Goal: Task Accomplishment & Management: Complete application form

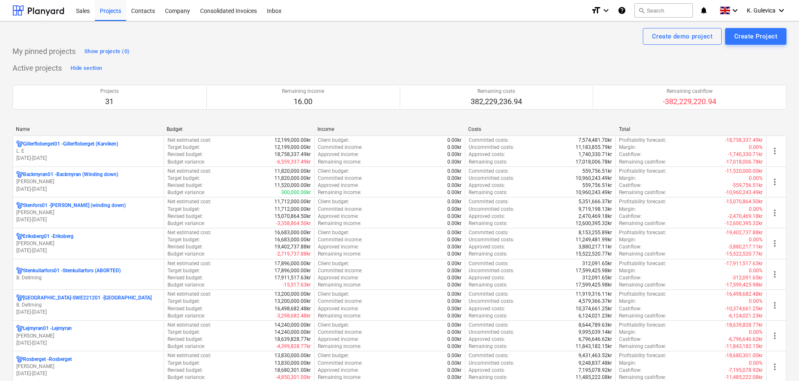
click at [79, 332] on p "[PERSON_NAME]" at bounding box center [88, 335] width 144 height 7
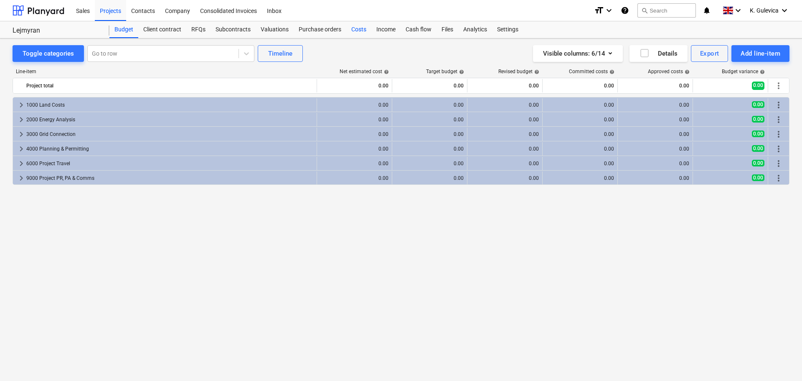
click at [355, 31] on div "Costs" at bounding box center [358, 29] width 25 height 17
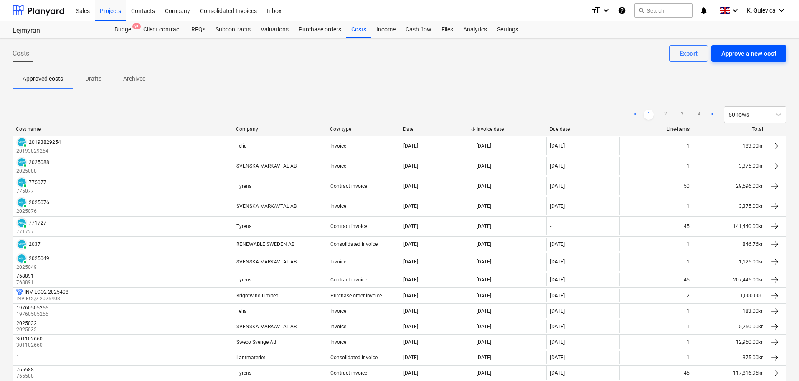
click at [740, 51] on div "Approve a new cost" at bounding box center [749, 53] width 55 height 11
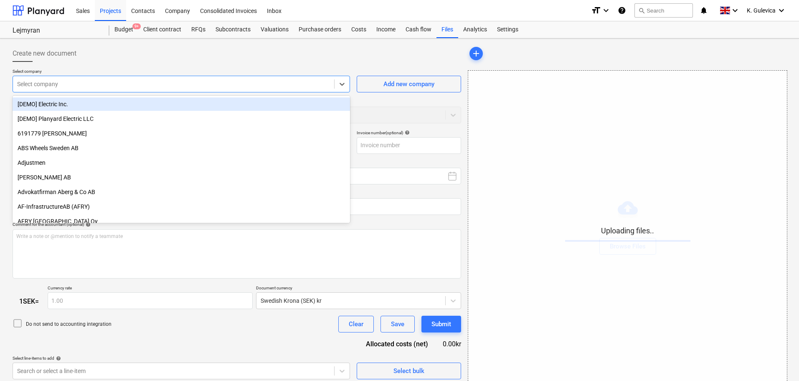
click at [148, 80] on div at bounding box center [173, 84] width 313 height 8
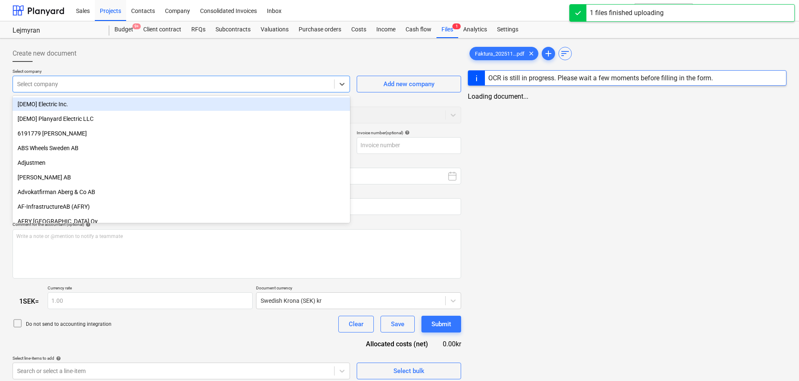
type input "Faktura_2025110_Galileo.pdf"
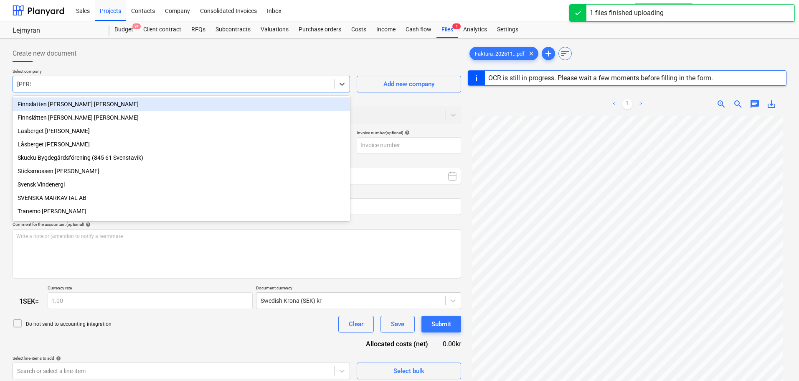
type input "svens"
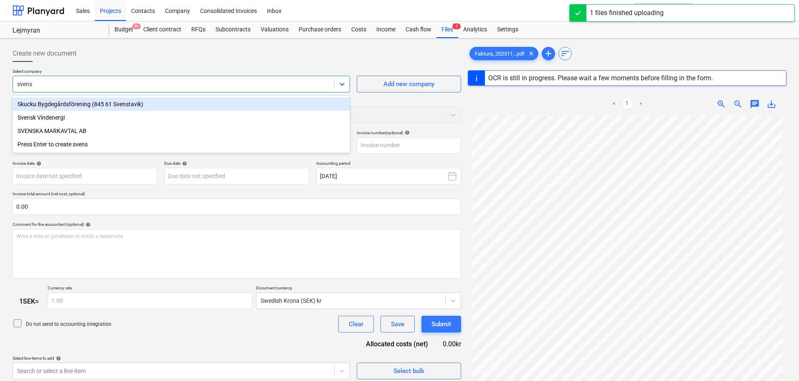
click at [58, 132] on div "SVENSKA MARKAVTAL AB" at bounding box center [182, 130] width 338 height 13
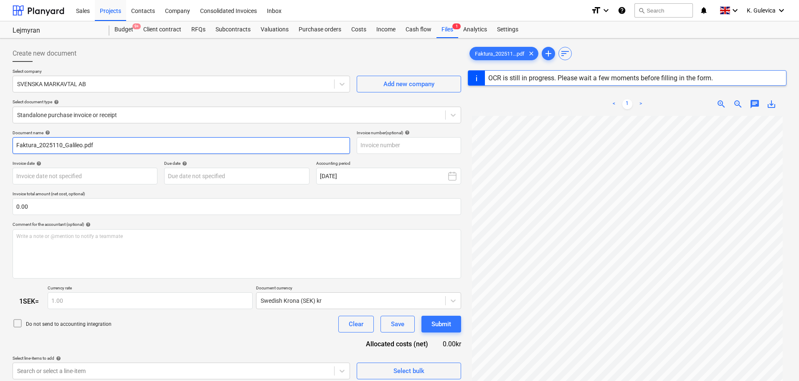
drag, startPoint x: -16, startPoint y: 147, endPoint x: -91, endPoint y: 147, distance: 74.8
click at [0, 147] on html "Sales Projects Contacts Company Consolidated Invoices Inbox format_size keyboar…" at bounding box center [399, 190] width 799 height 381
paste input "2025110"
type input "2025110"
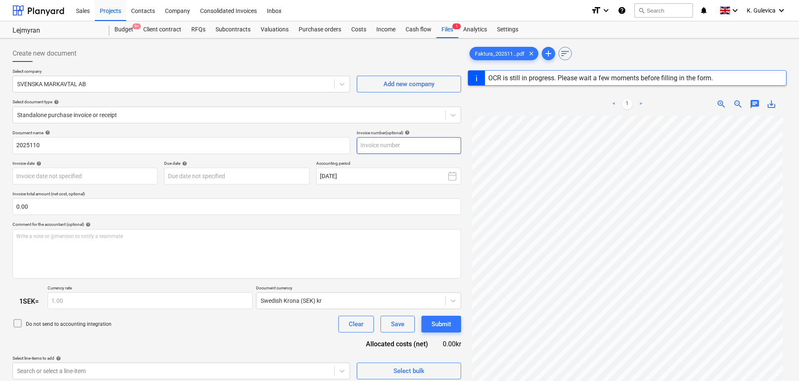
click at [384, 143] on input "text" at bounding box center [409, 145] width 104 height 17
paste input "2025110"
type input "2025110"
click at [32, 174] on body "Sales Projects Contacts Company Consolidated Invoices Inbox format_size keyboar…" at bounding box center [399, 190] width 799 height 381
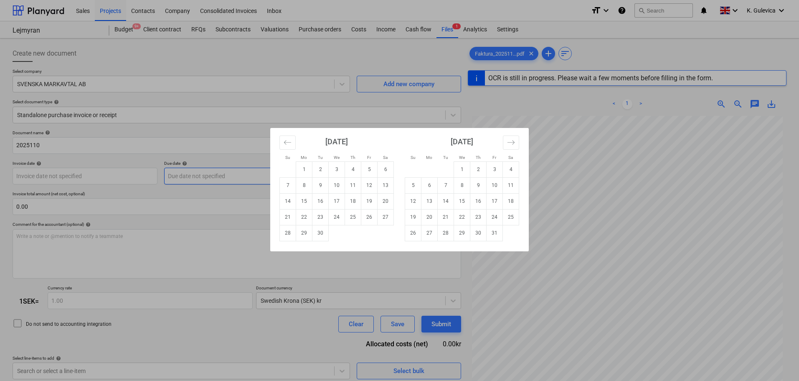
drag, startPoint x: 324, startPoint y: 170, endPoint x: 308, endPoint y: 169, distance: 16.3
click at [324, 169] on td "2" at bounding box center [321, 169] width 16 height 16
type input "[DATE]"
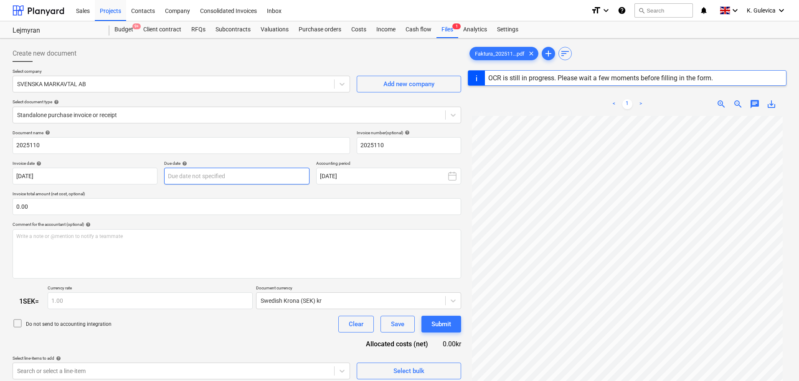
click at [265, 178] on body "Sales Projects Contacts Company Consolidated Invoices Inbox format_size keyboar…" at bounding box center [399, 190] width 799 height 381
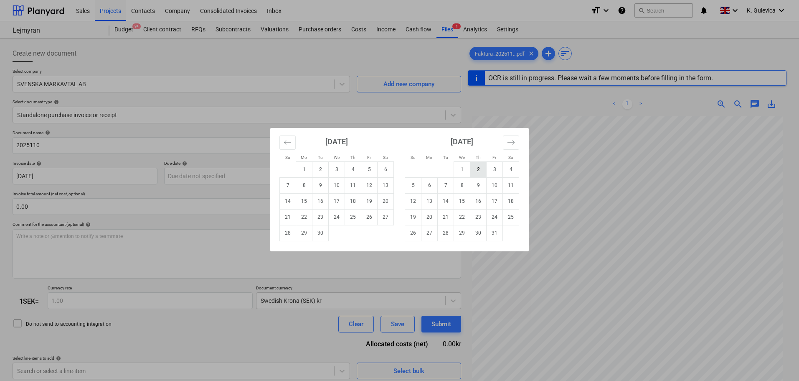
click at [474, 170] on td "2" at bounding box center [478, 169] width 16 height 16
type input "[DATE]"
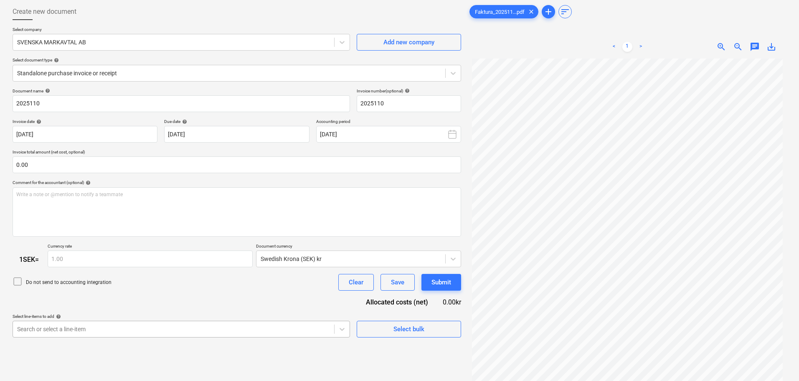
click at [179, 323] on body "Sales Projects Contacts Company Consolidated Invoices Inbox format_size keyboar…" at bounding box center [399, 148] width 799 height 381
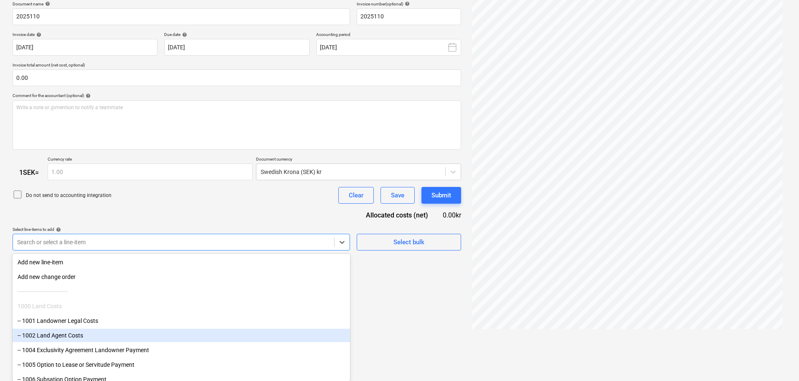
click at [70, 336] on div "-- 1002 Land Agent Costs" at bounding box center [182, 334] width 338 height 13
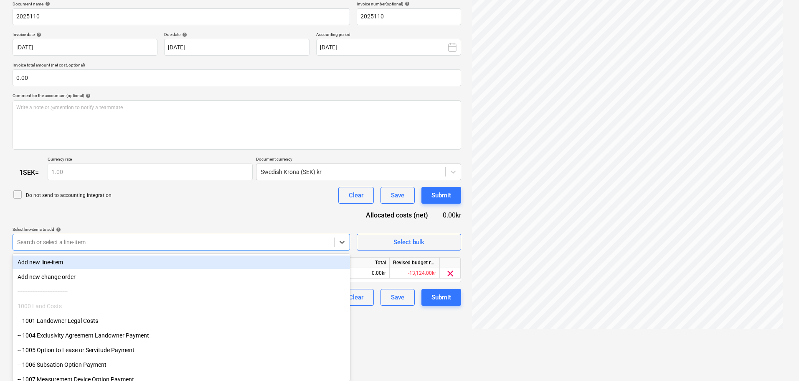
click at [155, 213] on div "Document name help 2025110 Invoice number (optional) help 2025110 Invoice date …" at bounding box center [237, 153] width 449 height 305
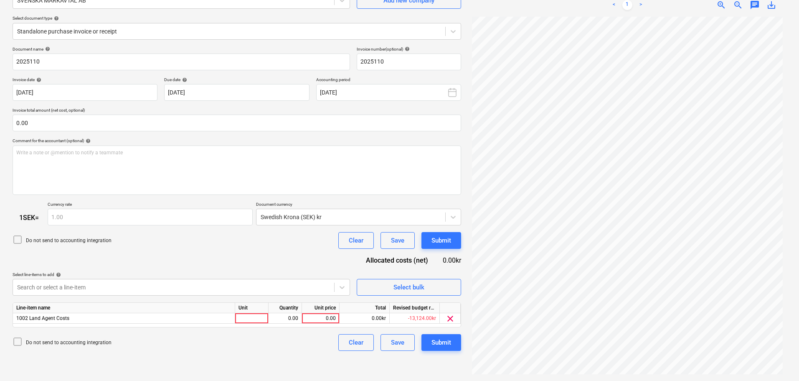
scroll to position [84, 0]
click at [326, 321] on div "0.00" at bounding box center [320, 318] width 31 height 10
type input "2250"
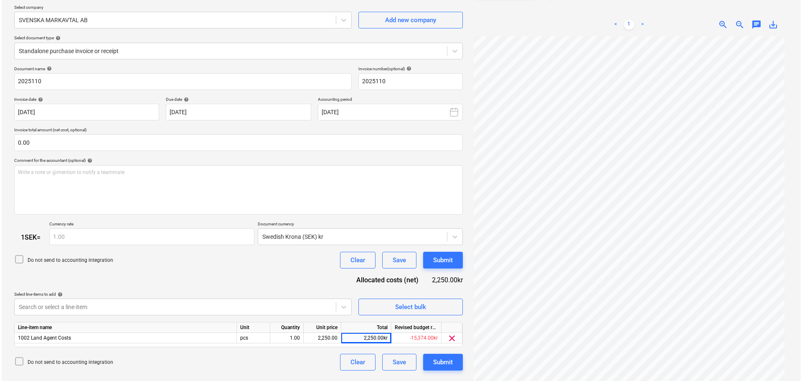
scroll to position [84, 0]
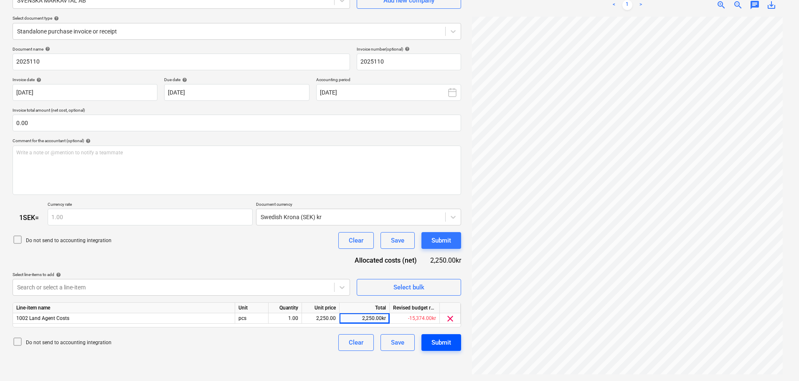
click at [437, 340] on div "Submit" at bounding box center [442, 342] width 20 height 11
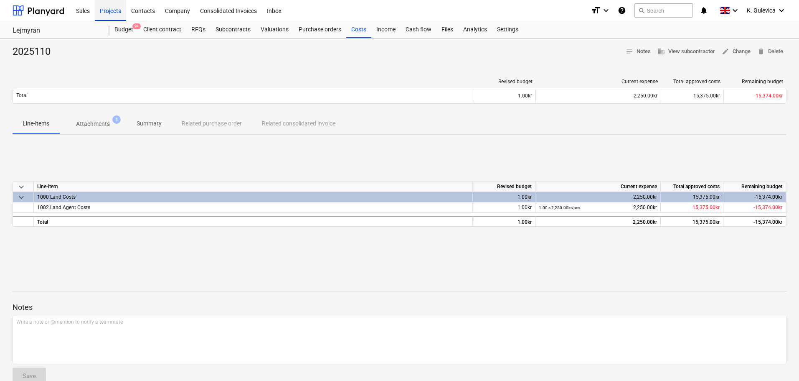
click at [110, 10] on div "Projects" at bounding box center [110, 10] width 31 height 21
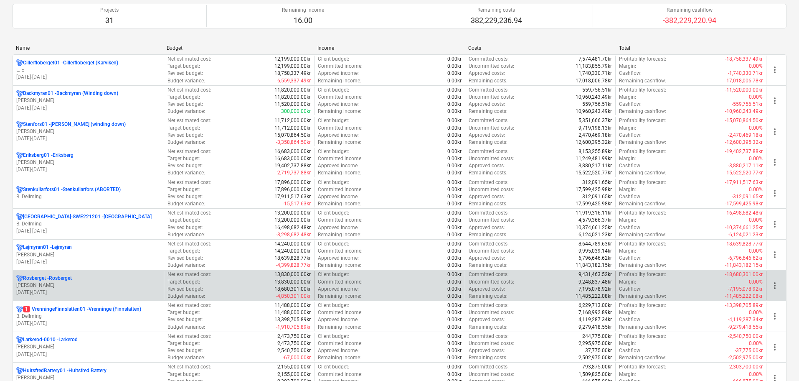
scroll to position [84, 0]
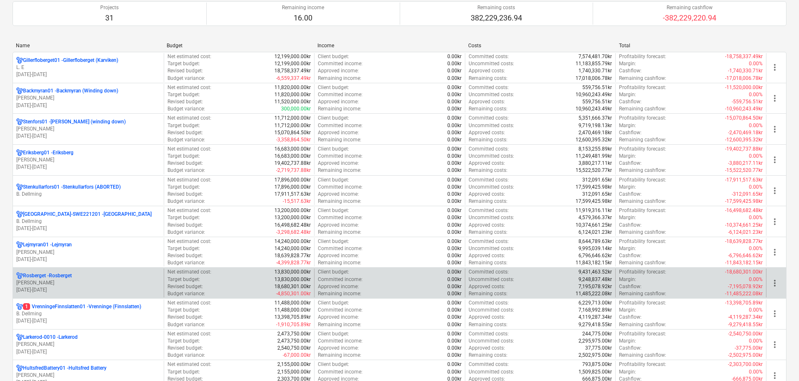
click at [70, 280] on p "[PERSON_NAME]" at bounding box center [88, 282] width 144 height 7
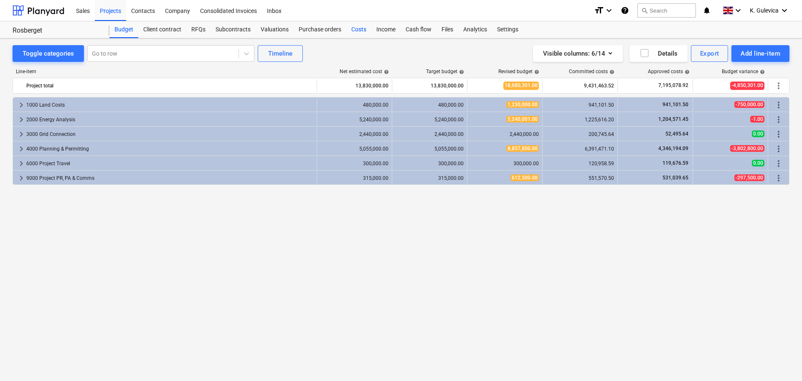
click at [359, 31] on div "Costs" at bounding box center [358, 29] width 25 height 17
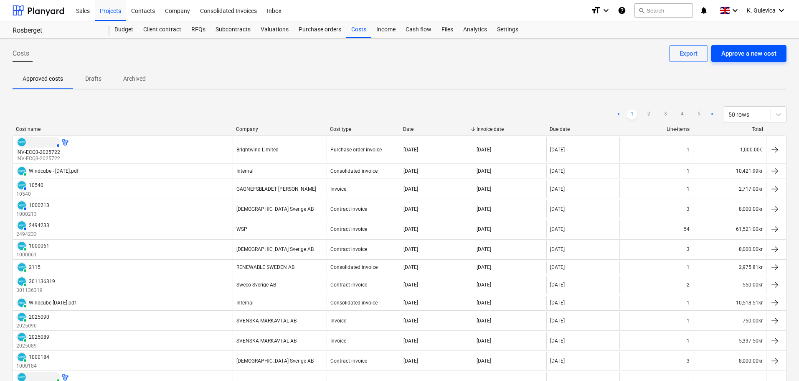
click at [747, 55] on div "Approve a new cost" at bounding box center [749, 53] width 55 height 11
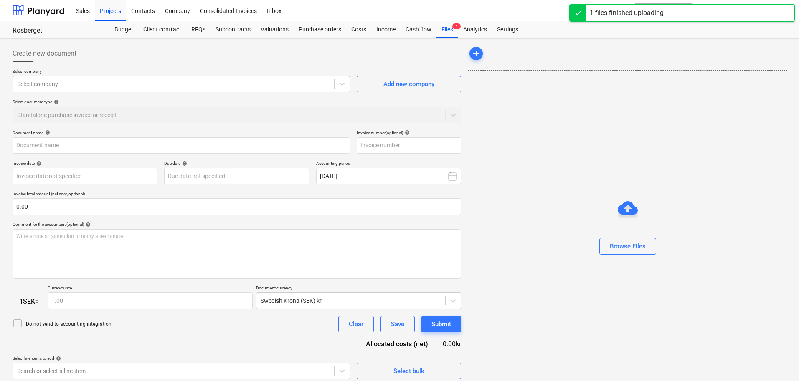
type input "Faktura_2025111_Galileo.pdf"
click at [153, 82] on div at bounding box center [173, 84] width 313 height 8
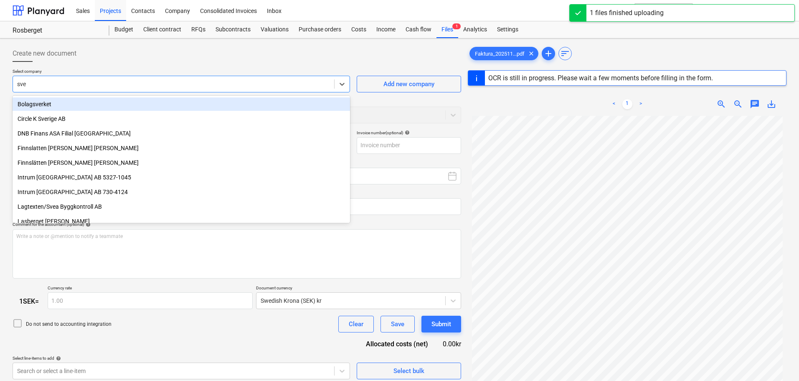
type input "[PERSON_NAME]"
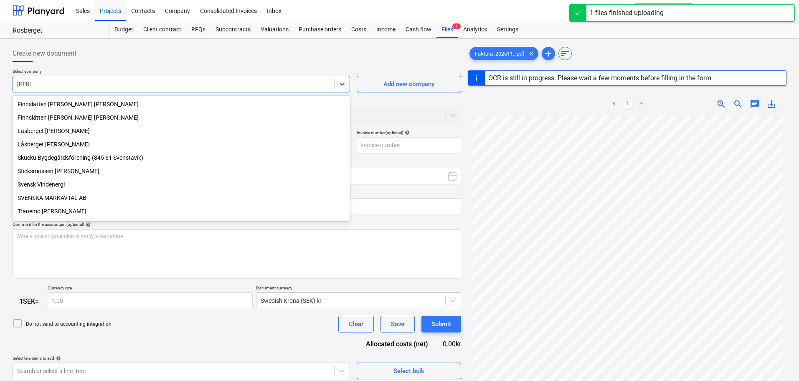
click at [63, 197] on div "SVENSKA MARKAVTAL AB" at bounding box center [182, 197] width 338 height 13
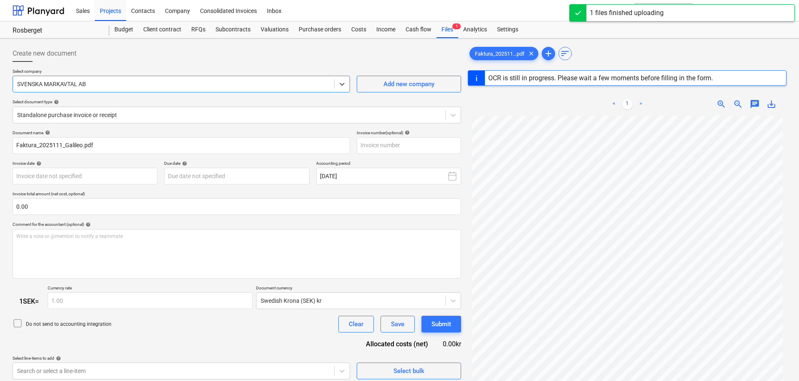
type input "2025"
type input "[DATE]"
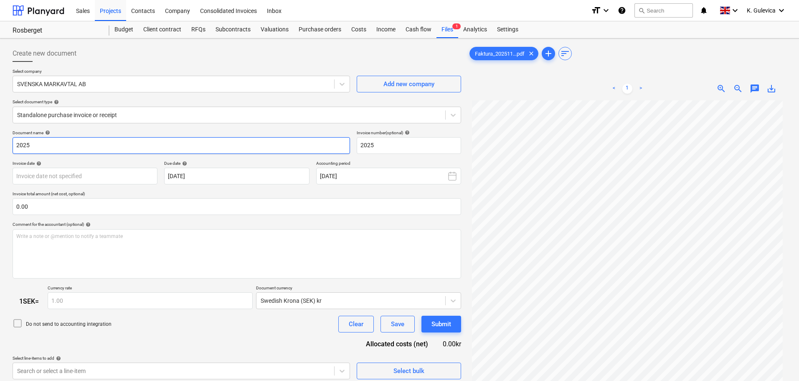
drag, startPoint x: 46, startPoint y: 142, endPoint x: 0, endPoint y: 140, distance: 46.0
click at [0, 140] on div "Create new document Select company SVENSKA MARKAVTAL AB Add new company Select …" at bounding box center [399, 251] width 799 height 426
paste input "111"
type input "2025111"
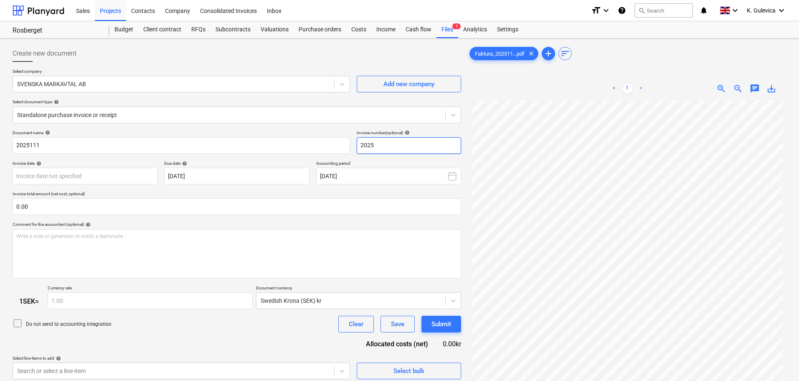
drag, startPoint x: 384, startPoint y: 142, endPoint x: 374, endPoint y: 144, distance: 9.8
click at [314, 141] on div "Document name help 2025111 Invoice number (optional) help 2025" at bounding box center [237, 142] width 449 height 24
paste input "111"
type input "2025111"
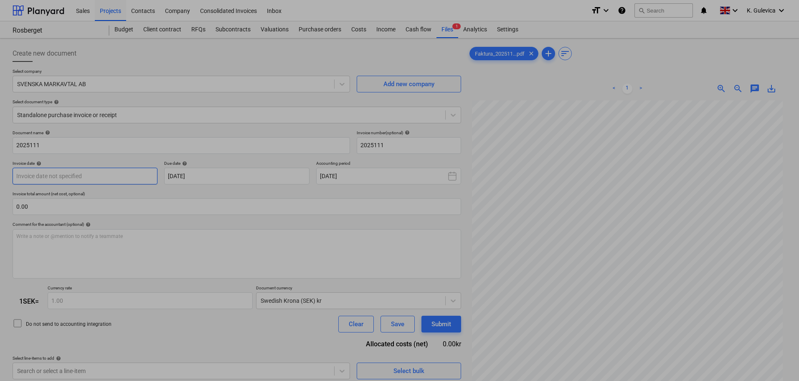
click at [42, 173] on body "Sales Projects Contacts Company Consolidated Invoices Inbox format_size keyboar…" at bounding box center [399, 190] width 799 height 381
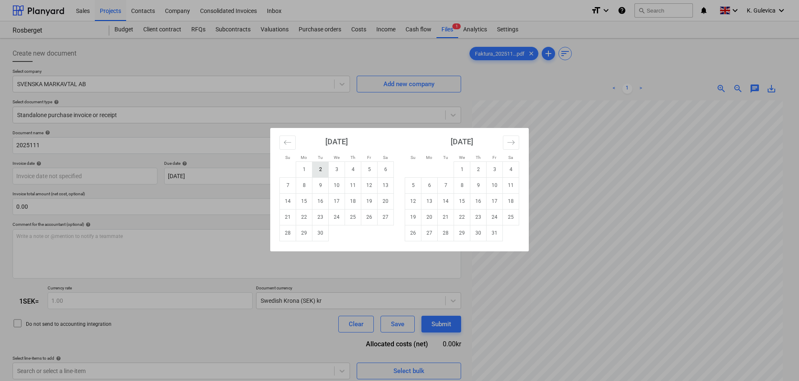
click at [321, 170] on td "2" at bounding box center [321, 169] width 16 height 16
type input "[DATE]"
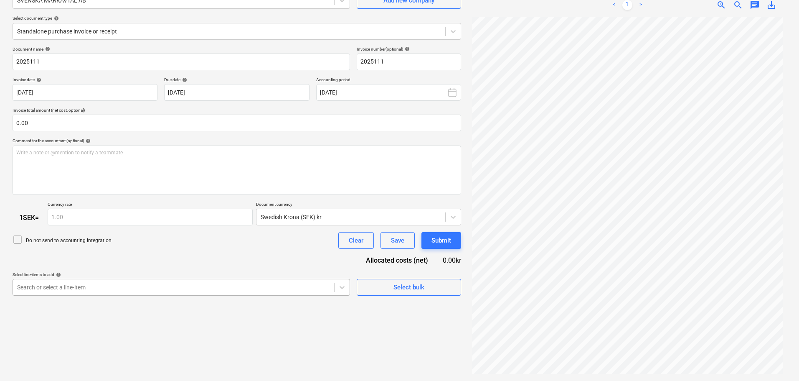
scroll to position [129, 0]
click at [170, 290] on body "Sales Projects Contacts Company Consolidated Invoices Inbox format_size keyboar…" at bounding box center [399, 106] width 799 height 381
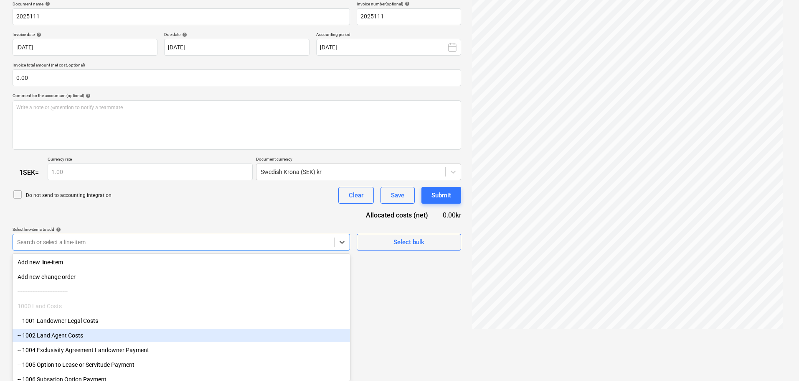
click at [72, 336] on div "-- 1002 Land Agent Costs" at bounding box center [182, 334] width 338 height 13
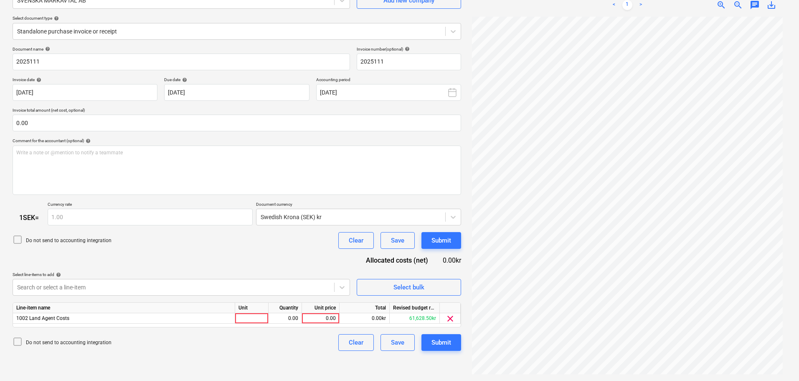
scroll to position [84, 0]
click at [166, 200] on div "Document name help 2025111 Invoice number (optional) help 2025111 Invoice date …" at bounding box center [237, 198] width 449 height 305
click at [325, 318] on div "0.00" at bounding box center [320, 318] width 31 height 10
type input "8250"
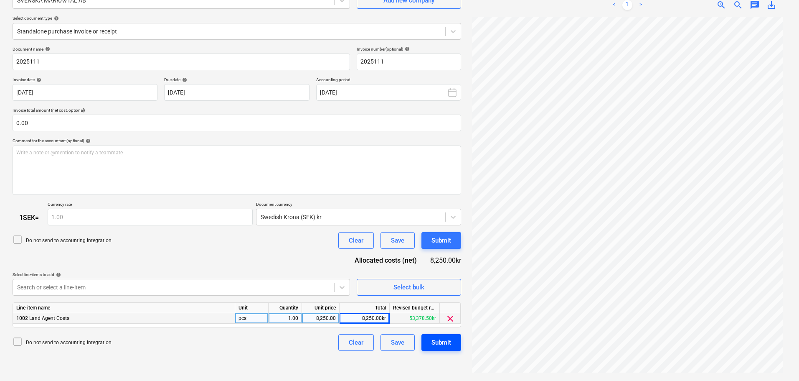
click at [452, 339] on button "Submit" at bounding box center [442, 342] width 40 height 17
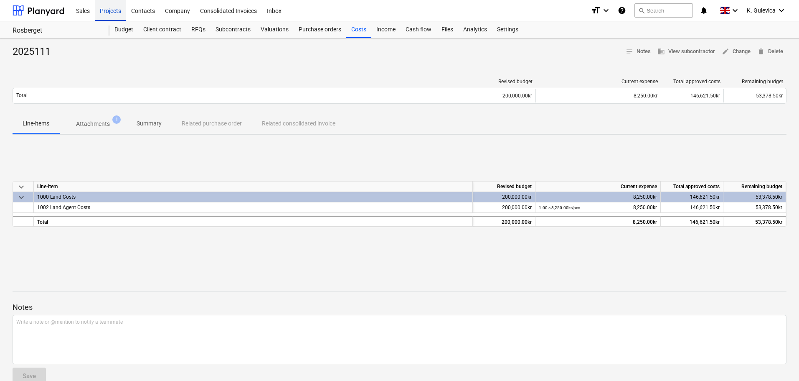
click at [109, 13] on div "Projects" at bounding box center [110, 10] width 31 height 21
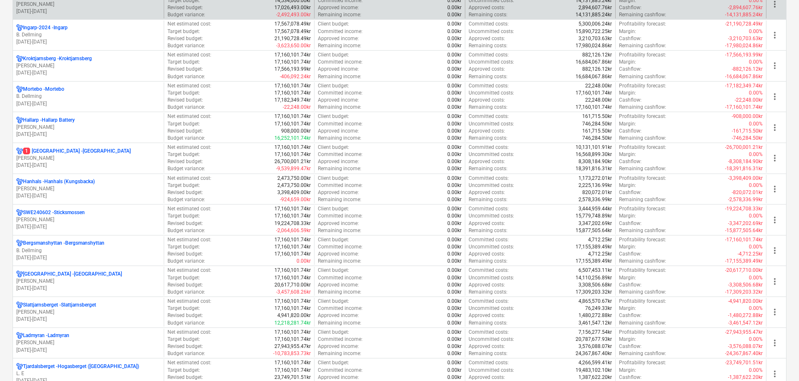
scroll to position [585, 0]
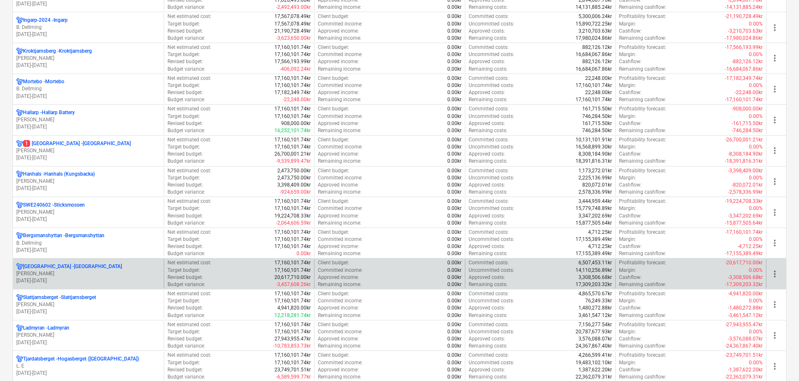
click at [41, 270] on p "[GEOGRAPHIC_DATA] - [GEOGRAPHIC_DATA]" at bounding box center [72, 266] width 99 height 7
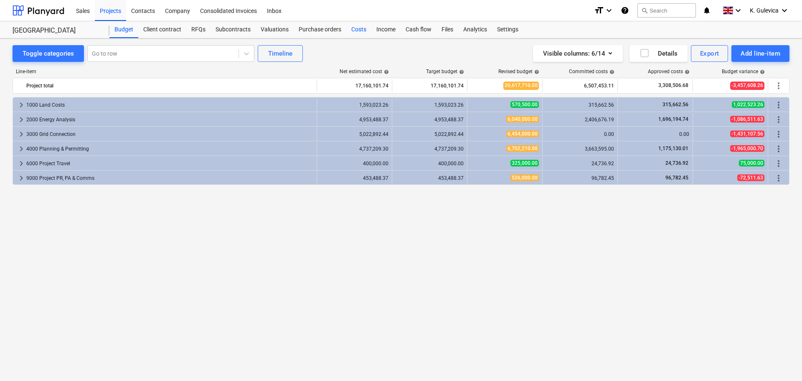
drag, startPoint x: 358, startPoint y: 30, endPoint x: 359, endPoint y: 37, distance: 6.7
click at [358, 30] on div "Costs" at bounding box center [358, 29] width 25 height 17
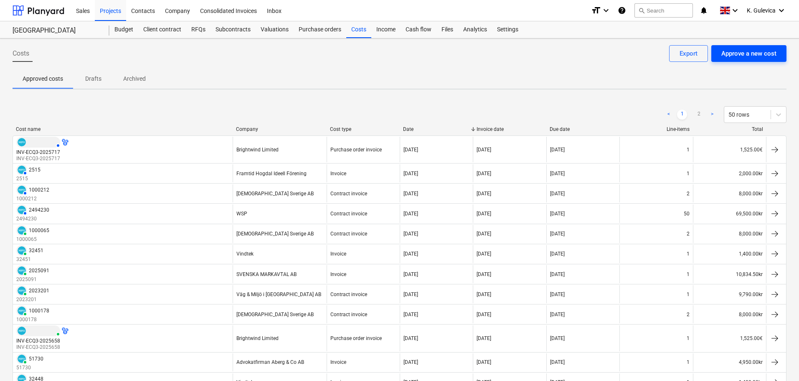
click at [753, 51] on div "Approve a new cost" at bounding box center [749, 53] width 55 height 11
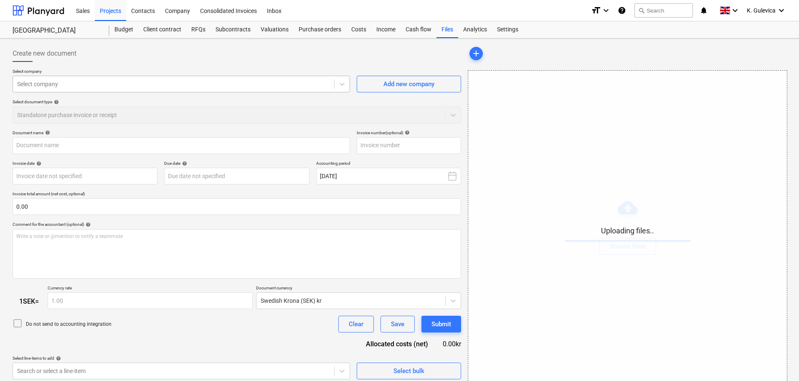
click at [181, 83] on div at bounding box center [173, 84] width 313 height 8
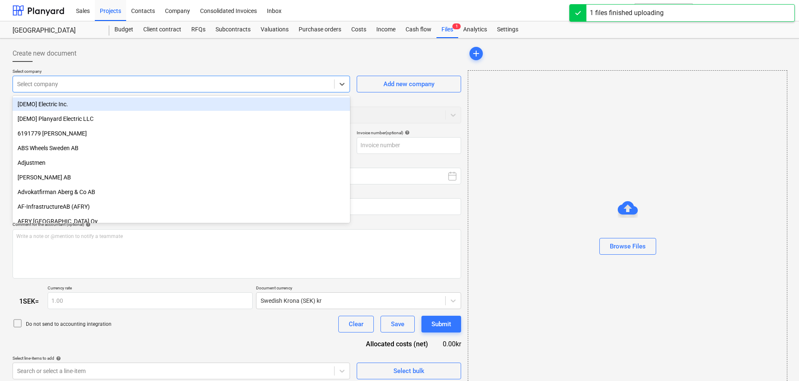
type input "Faktura_2025112_Galileo.pdf"
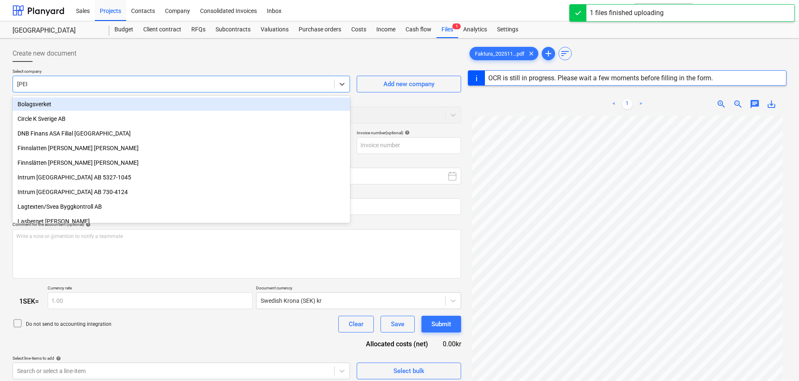
type input "svens"
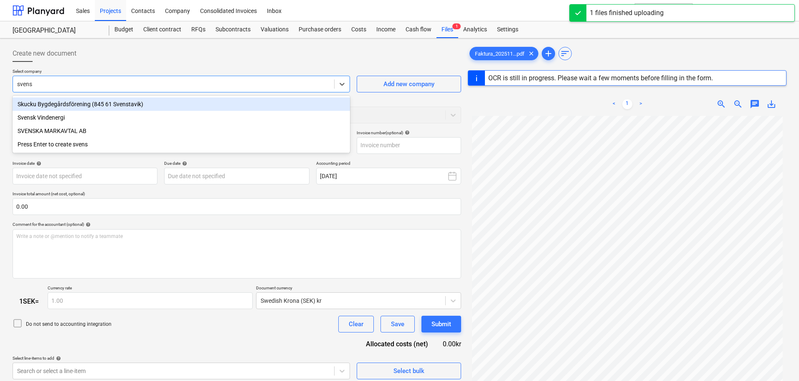
click at [81, 129] on div "SVENSKA MARKAVTAL AB" at bounding box center [182, 130] width 338 height 13
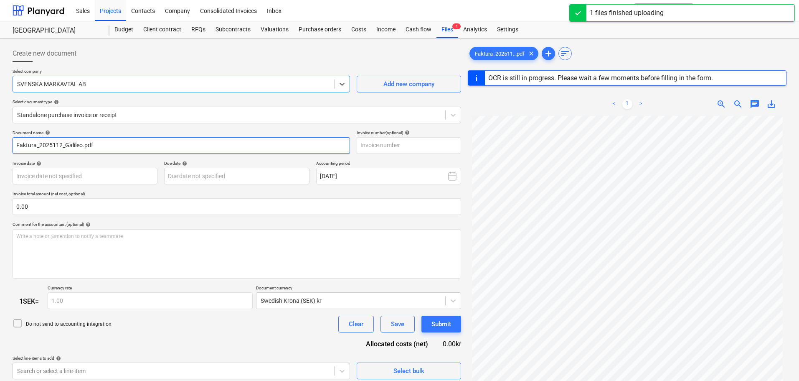
click at [130, 143] on input "Faktura_2025112_Galileo.pdf" at bounding box center [182, 145] width 338 height 17
type input "30"
type input "[DATE]"
drag, startPoint x: 79, startPoint y: 144, endPoint x: -50, endPoint y: 143, distance: 128.7
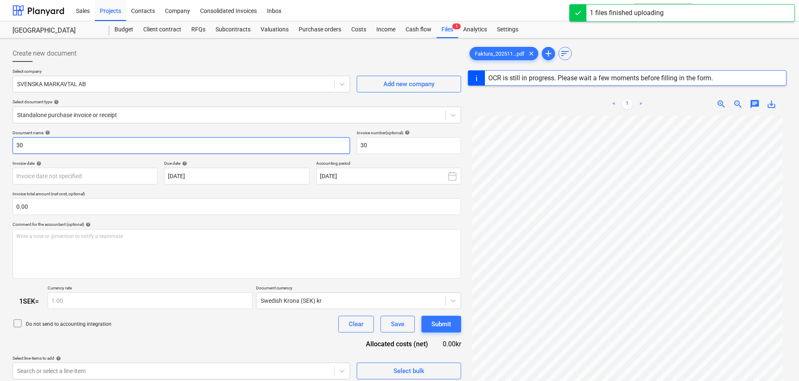
click at [0, 143] on html "Sales Projects Contacts Company Consolidated Invoices Inbox format_size keyboar…" at bounding box center [399, 190] width 799 height 381
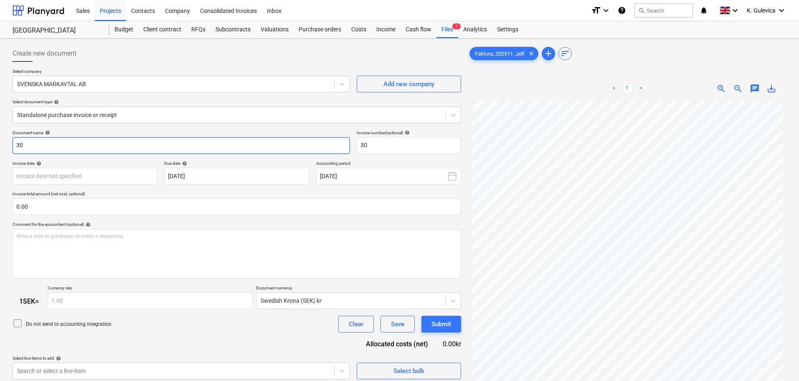
click at [74, 145] on input "30" at bounding box center [182, 145] width 338 height 17
drag, startPoint x: -11, startPoint y: 145, endPoint x: 2, endPoint y: 145, distance: 12.5
click at [0, 145] on html "Sales Projects Contacts Company Consolidated Invoices Inbox format_size keyboar…" at bounding box center [399, 190] width 799 height 381
type input "2025112"
drag, startPoint x: 375, startPoint y: 146, endPoint x: 345, endPoint y: 146, distance: 29.7
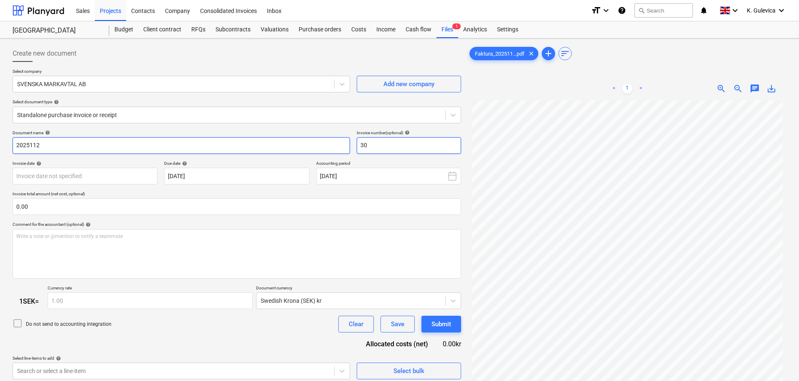
click at [345, 146] on div "Document name help 2025112 Invoice number (optional) help 30" at bounding box center [237, 142] width 449 height 24
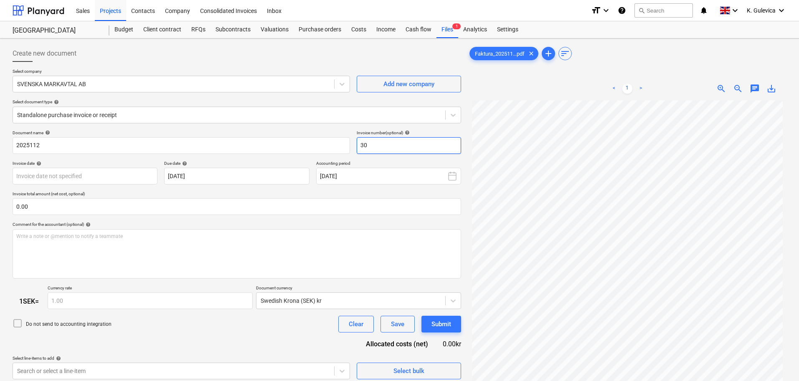
paste input "2025112"
type input "2025112"
click at [132, 173] on body "Sales Projects Contacts Company Consolidated Invoices Inbox format_size keyboar…" at bounding box center [399, 190] width 799 height 381
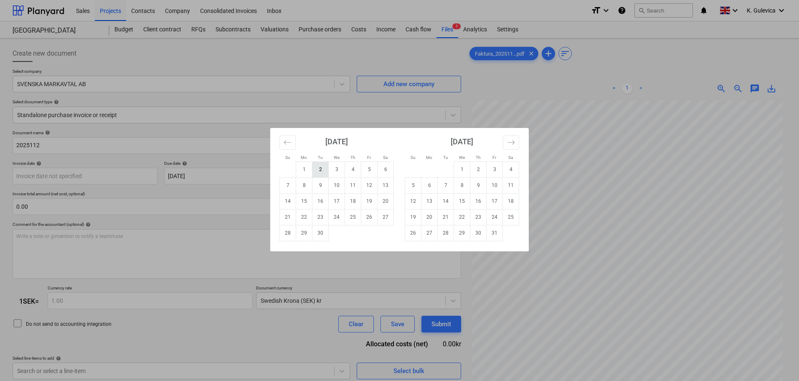
click at [320, 170] on td "2" at bounding box center [321, 169] width 16 height 16
type input "[DATE]"
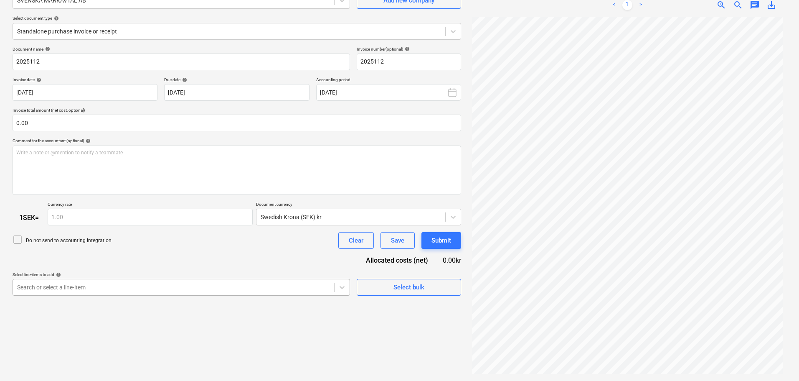
click at [170, 287] on body "Sales Projects Contacts Company Consolidated Invoices Inbox format_size keyboar…" at bounding box center [399, 106] width 799 height 381
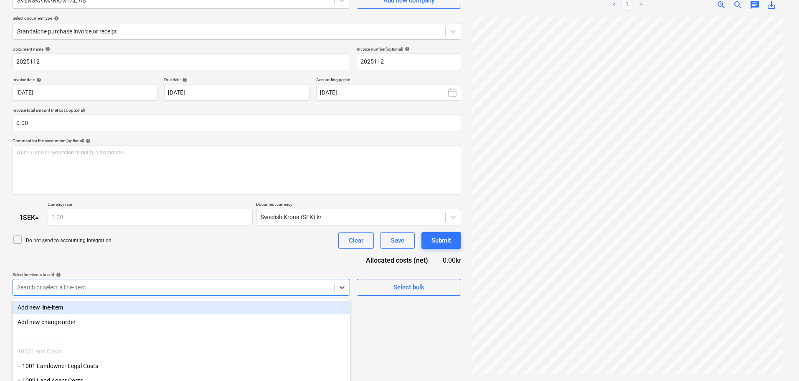
scroll to position [129, 0]
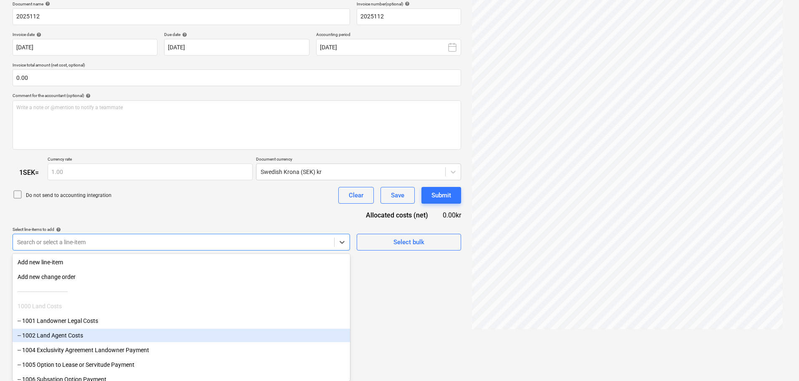
click at [66, 333] on div "-- 1002 Land Agent Costs" at bounding box center [182, 334] width 338 height 13
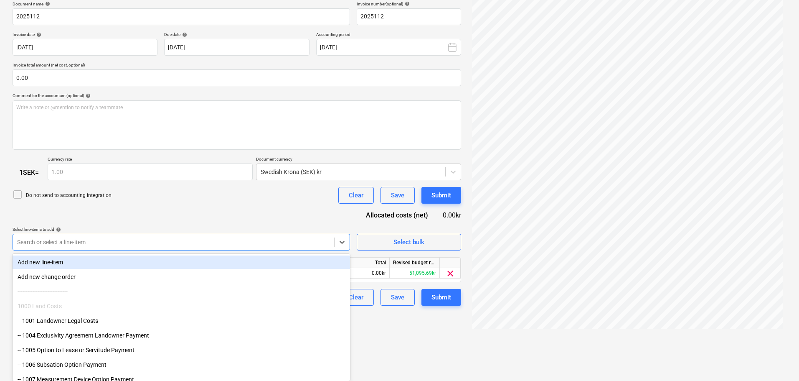
click at [157, 218] on div "Document name help 2025112 Invoice number (optional) help 2025112 Invoice date …" at bounding box center [237, 153] width 449 height 305
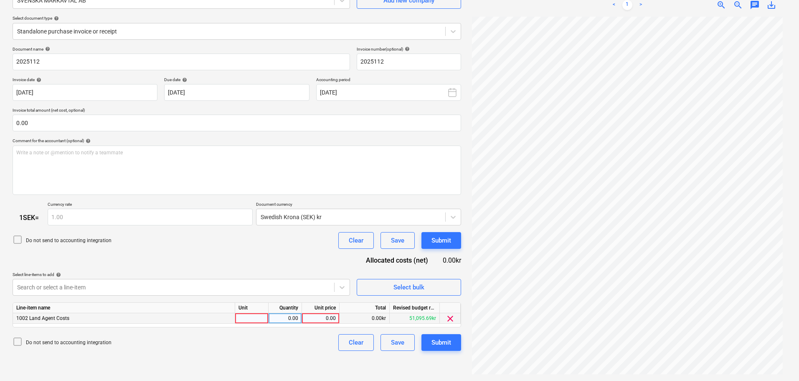
click at [332, 318] on div "0.00" at bounding box center [320, 318] width 31 height 10
type input "9750"
click at [442, 346] on div "Submit" at bounding box center [442, 342] width 20 height 11
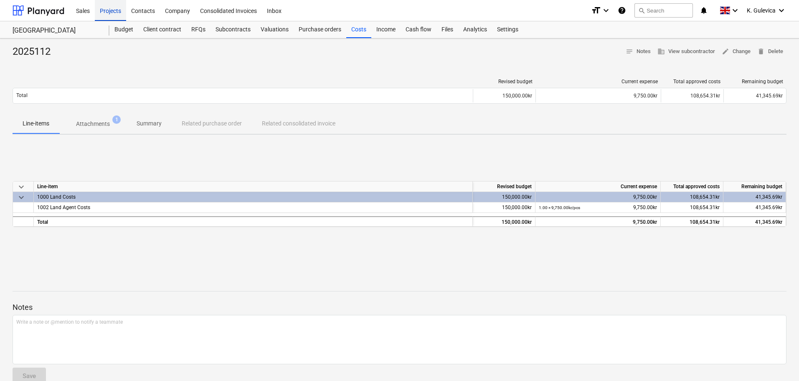
click at [108, 10] on div "Projects" at bounding box center [110, 10] width 31 height 21
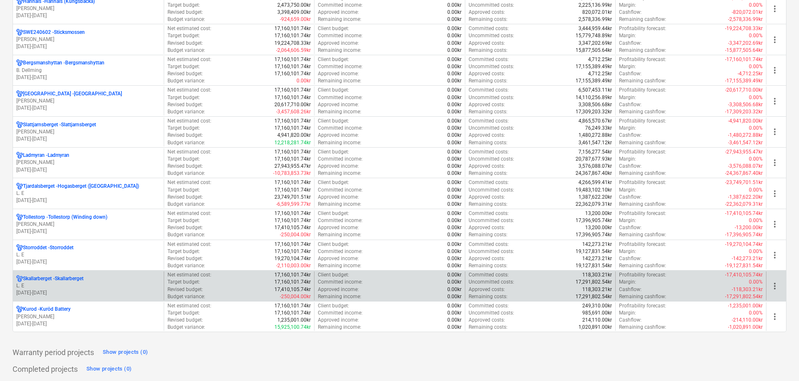
scroll to position [710, 0]
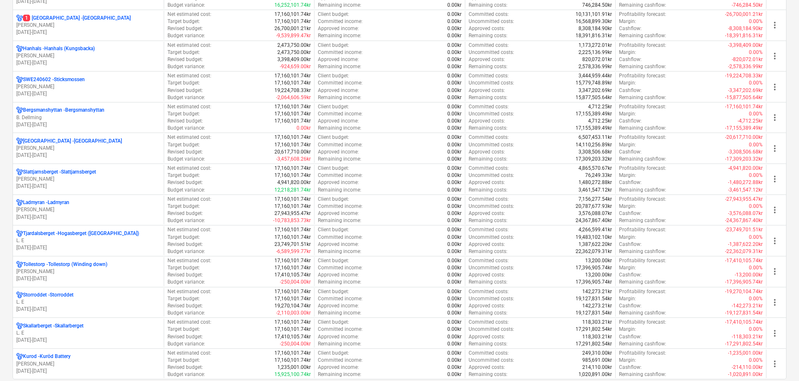
click at [96, 85] on p "[PERSON_NAME]" at bounding box center [88, 86] width 144 height 7
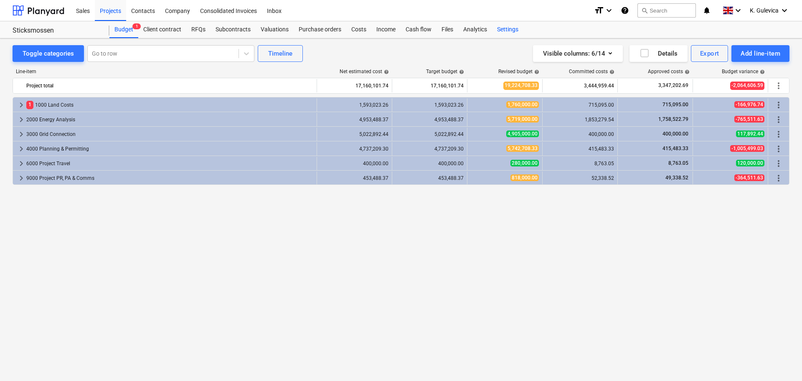
click at [510, 31] on div "Settings" at bounding box center [507, 29] width 31 height 17
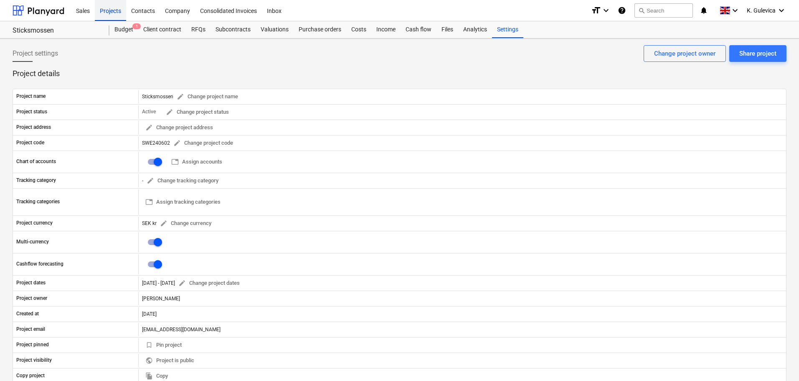
click at [112, 10] on div "Projects" at bounding box center [110, 10] width 31 height 21
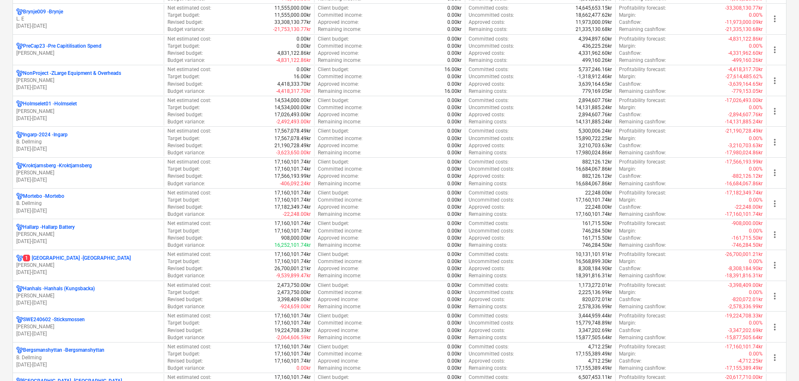
scroll to position [501, 0]
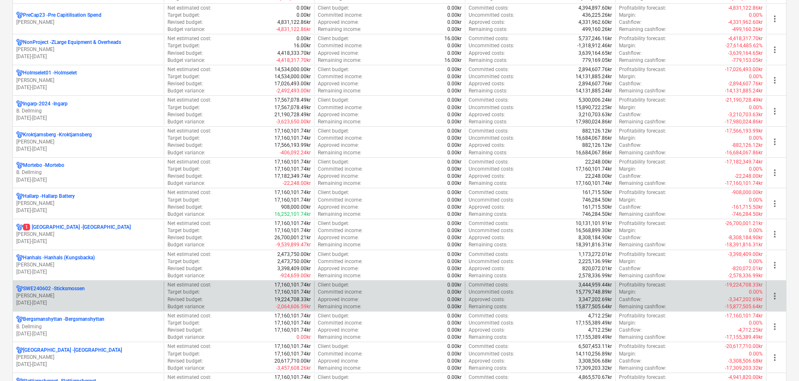
click at [74, 298] on p "[PERSON_NAME]" at bounding box center [88, 295] width 144 height 7
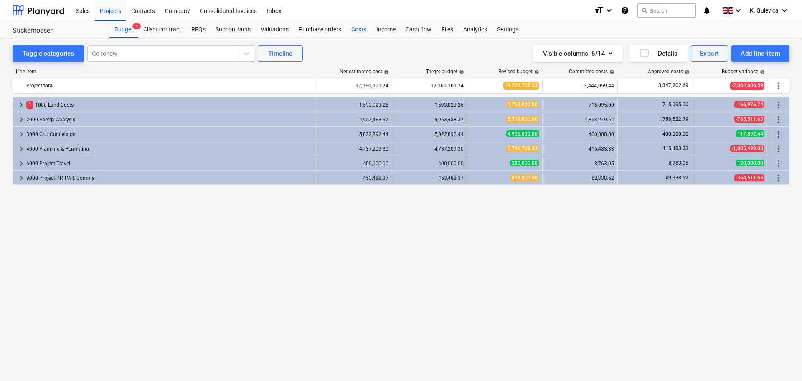
click at [355, 31] on div "Costs" at bounding box center [358, 29] width 25 height 17
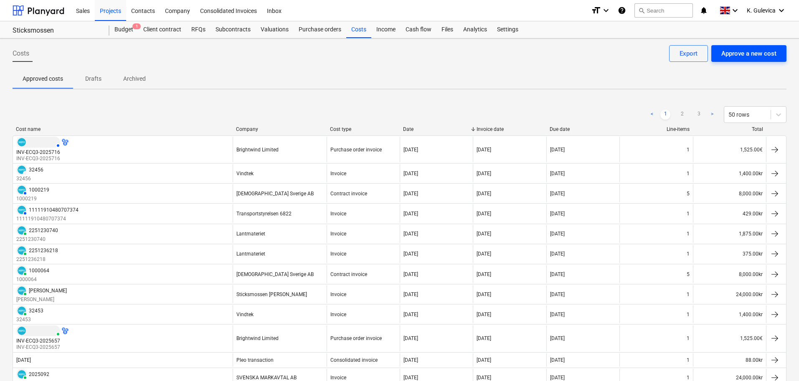
click at [753, 57] on div "Approve a new cost" at bounding box center [749, 53] width 55 height 11
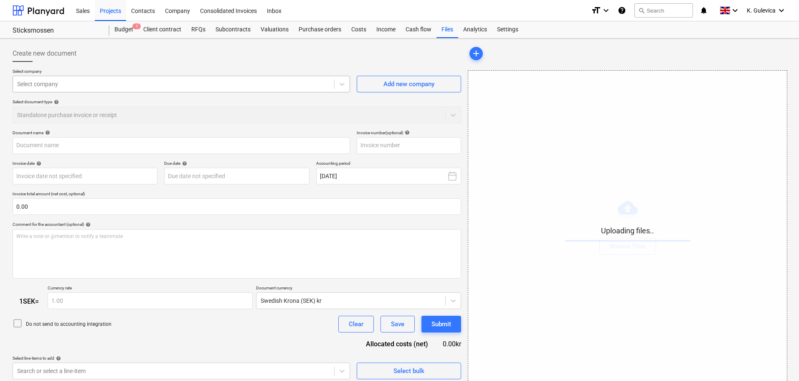
click at [180, 81] on div at bounding box center [173, 84] width 313 height 8
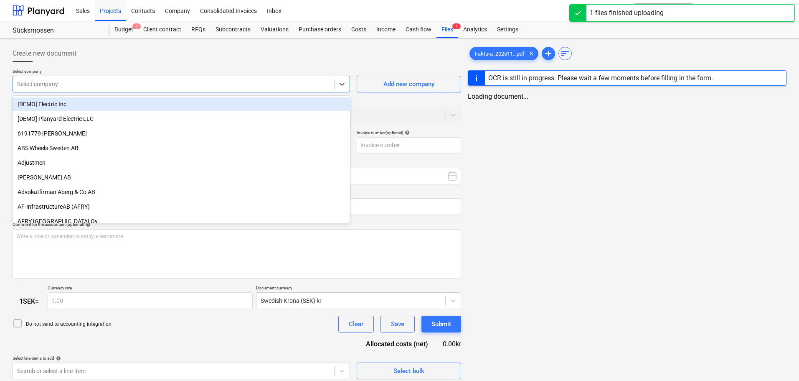
type input "Faktura_2025113_Galileo.pdf"
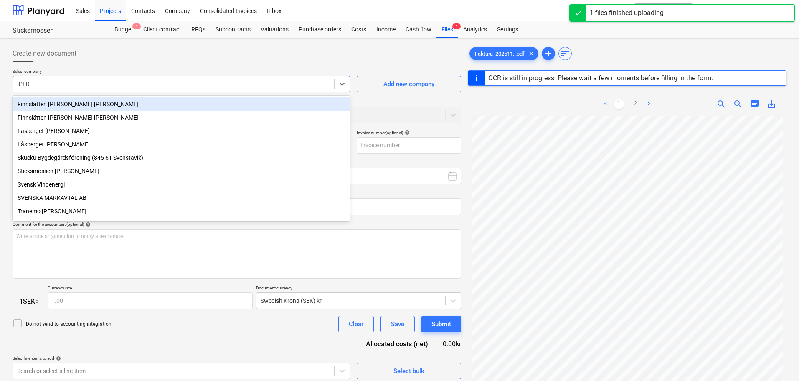
type input "svens"
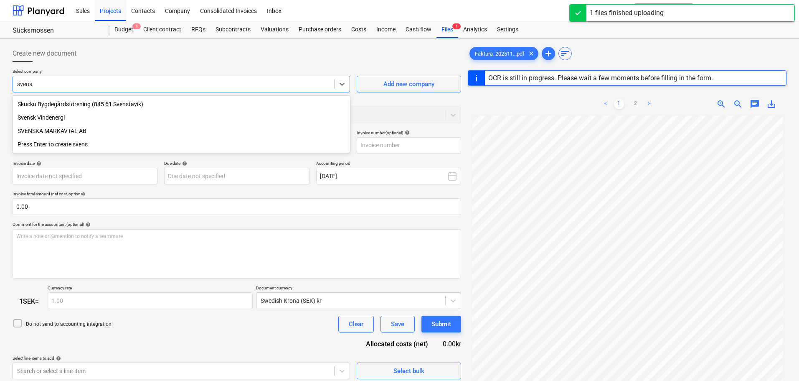
click at [81, 131] on div "SVENSKA MARKAVTAL AB" at bounding box center [182, 130] width 338 height 13
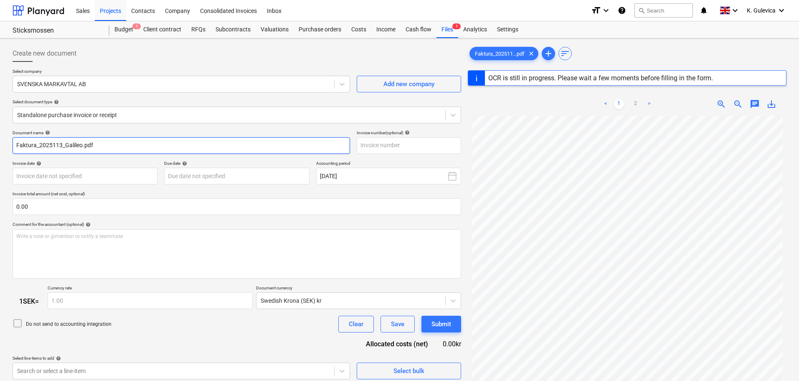
drag, startPoint x: 109, startPoint y: 147, endPoint x: 7, endPoint y: 147, distance: 101.5
click at [7, 147] on div "Create new document Select company SVENSKA MARKAVTAL AB Add new company Select …" at bounding box center [399, 258] width 799 height 441
type input "30"
type input "[DATE]"
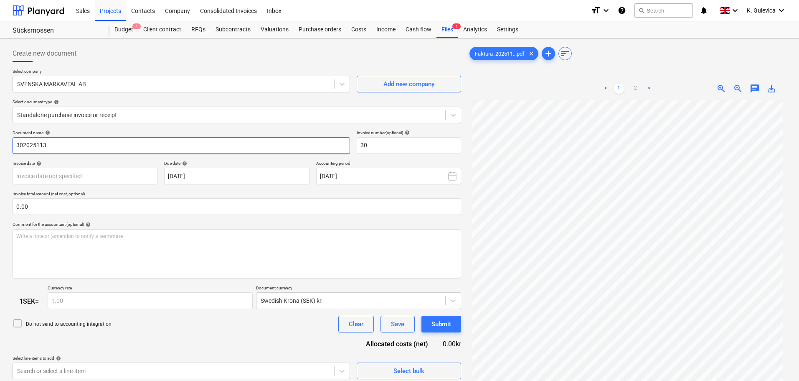
drag, startPoint x: 54, startPoint y: 147, endPoint x: -24, endPoint y: 146, distance: 78.1
click at [0, 146] on html "Sales Projects Contacts Company Consolidated Invoices Inbox format_size keyboar…" at bounding box center [399, 190] width 799 height 381
type input "302025113"
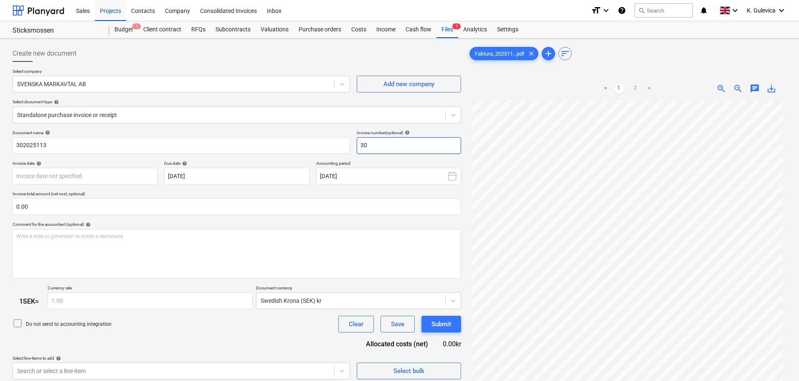
click at [385, 142] on input "30" at bounding box center [409, 145] width 104 height 17
drag, startPoint x: 380, startPoint y: 142, endPoint x: 351, endPoint y: 142, distance: 29.2
click at [351, 142] on div "Document name help 302025113 Invoice number (optional) help 30" at bounding box center [237, 142] width 449 height 24
paste input "2025113"
type input "302025113"
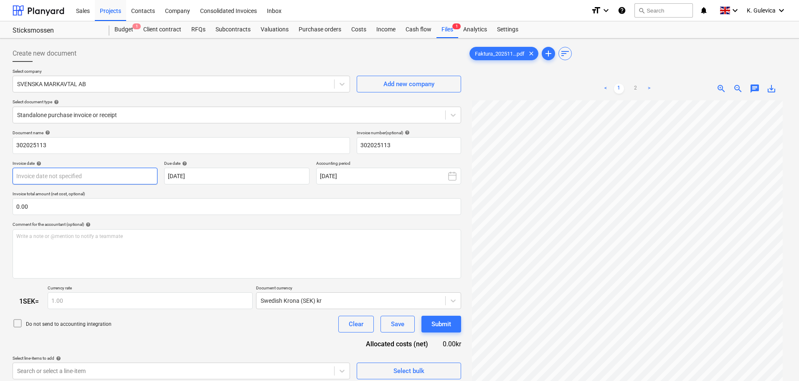
click at [106, 177] on body "Sales Projects Contacts Company Consolidated Invoices Inbox format_size keyboar…" at bounding box center [399, 190] width 799 height 381
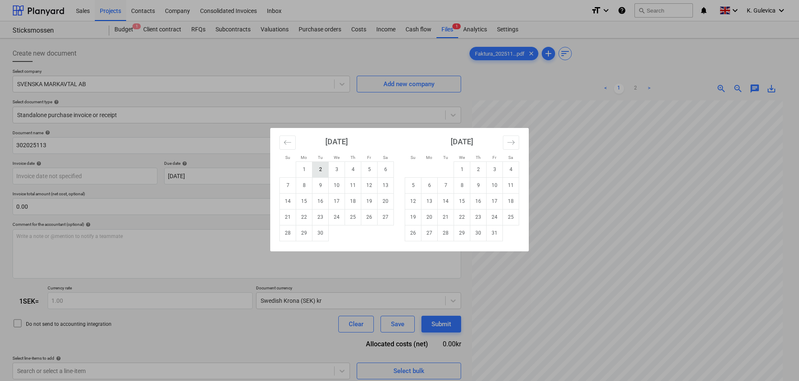
click at [321, 168] on td "2" at bounding box center [321, 169] width 16 height 16
type input "[DATE]"
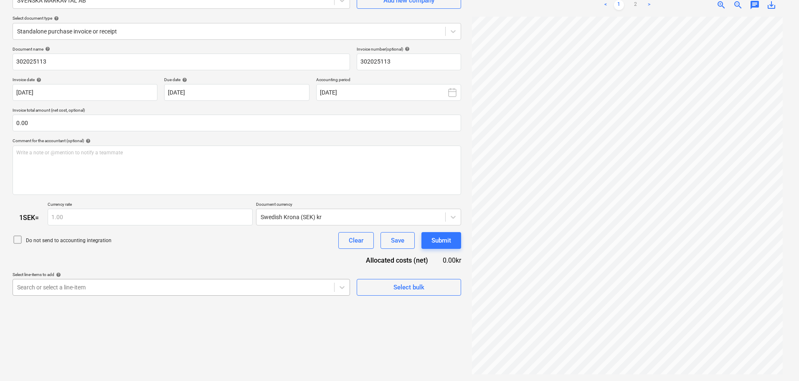
scroll to position [129, 0]
click at [147, 280] on body "Sales Projects Contacts Company Consolidated Invoices Inbox format_size keyboar…" at bounding box center [399, 106] width 799 height 381
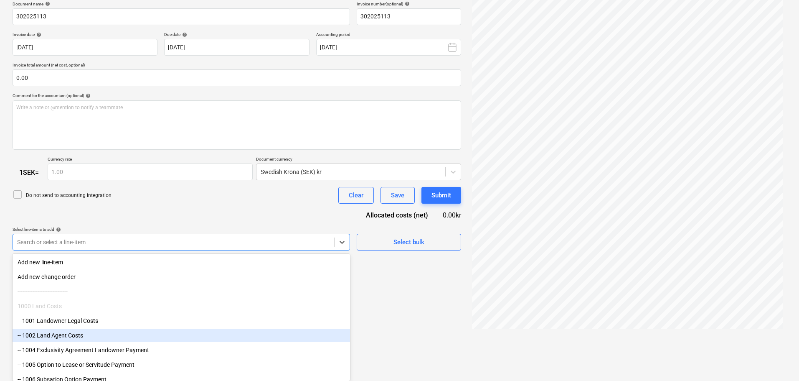
click at [89, 337] on div "-- 1002 Land Agent Costs" at bounding box center [182, 334] width 338 height 13
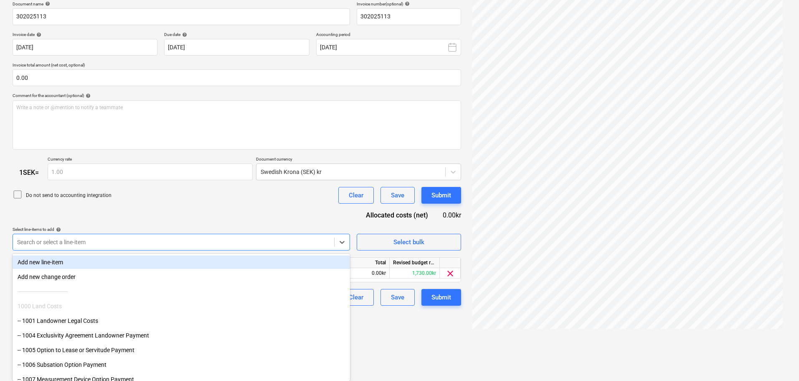
click at [196, 193] on div "Document name help 302025113 Invoice number (optional) help 302025113 Invoice d…" at bounding box center [237, 153] width 449 height 305
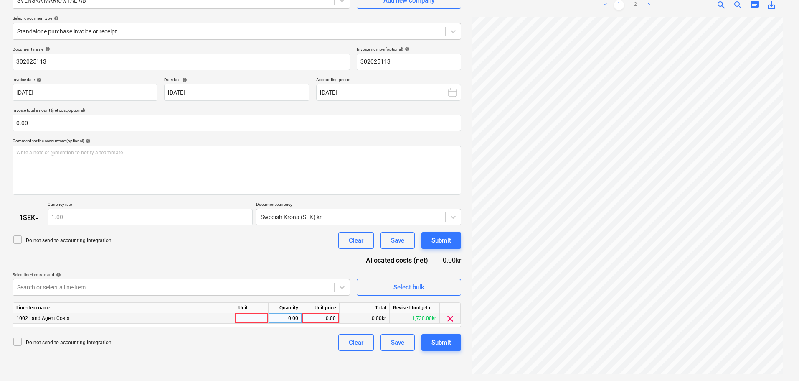
click at [326, 318] on div "0.00" at bounding box center [320, 318] width 31 height 10
type input "85410"
click at [453, 340] on button "Submit" at bounding box center [442, 342] width 40 height 17
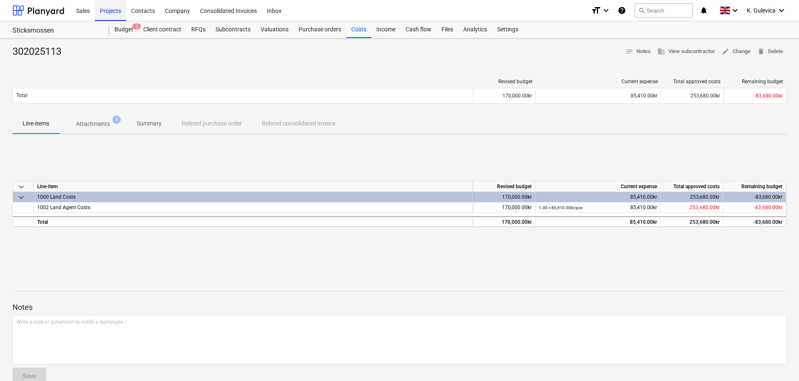
click at [116, 8] on div "Projects" at bounding box center [110, 10] width 31 height 21
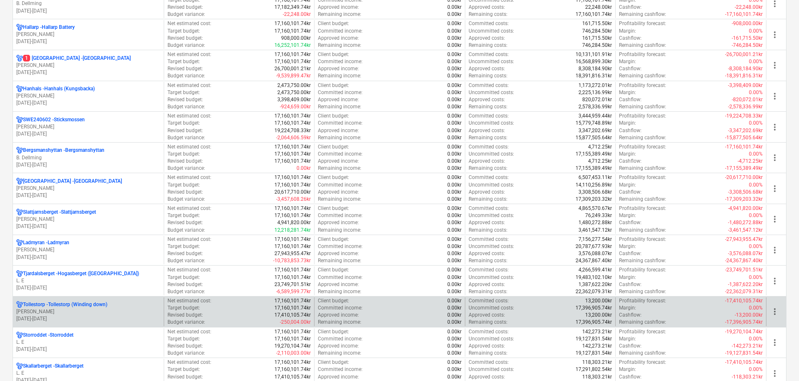
scroll to position [710, 0]
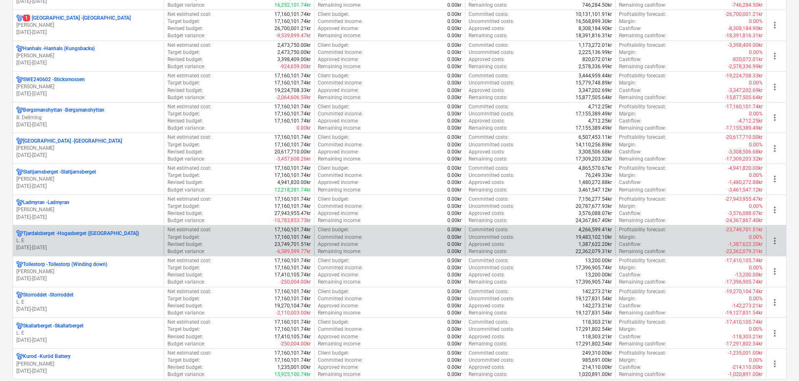
click at [87, 240] on p "L. E" at bounding box center [88, 240] width 144 height 7
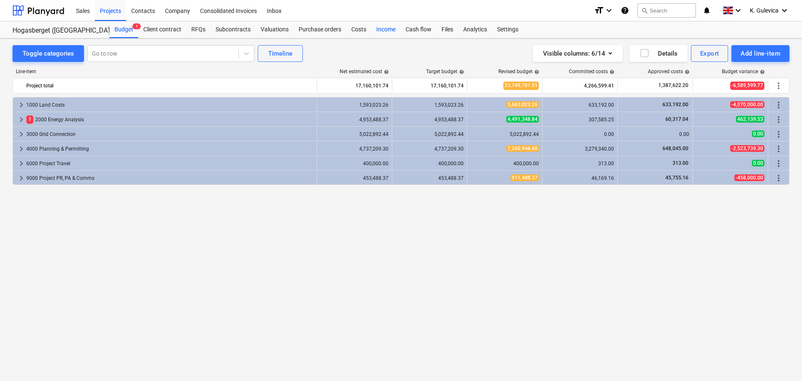
drag, startPoint x: 362, startPoint y: 31, endPoint x: 371, endPoint y: 34, distance: 9.2
click at [362, 31] on div "Costs" at bounding box center [358, 29] width 25 height 17
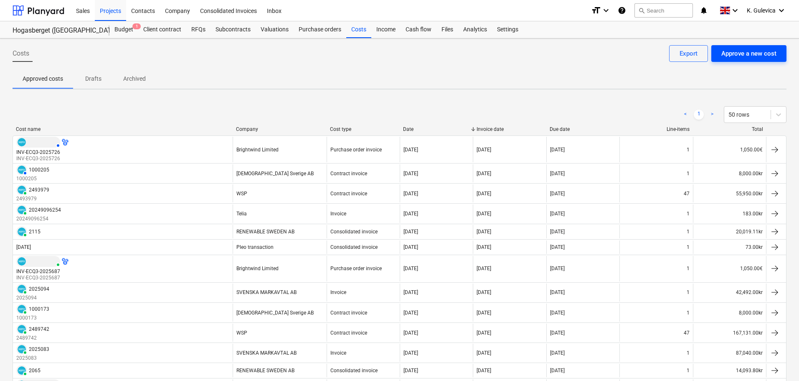
click at [752, 54] on div "Approve a new cost" at bounding box center [749, 53] width 55 height 11
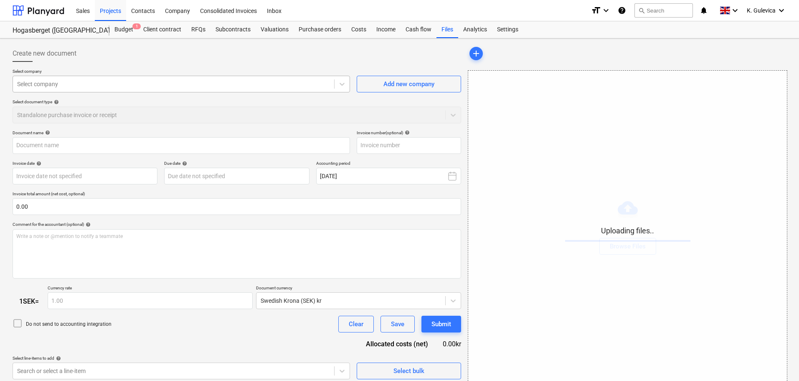
click at [129, 82] on div at bounding box center [173, 84] width 313 height 8
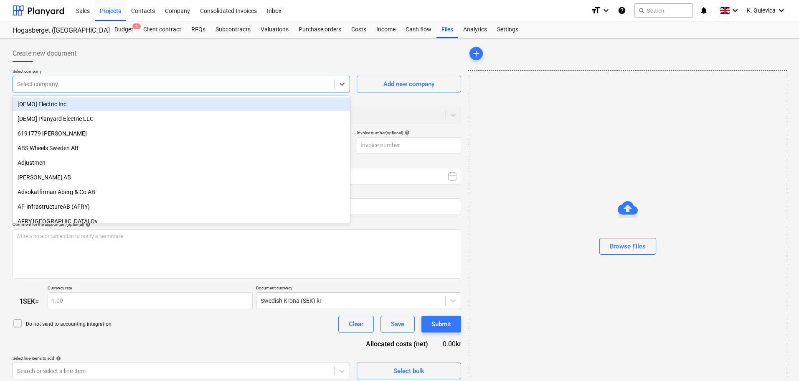
type input "Faktura_2025115_Galileo.pdf"
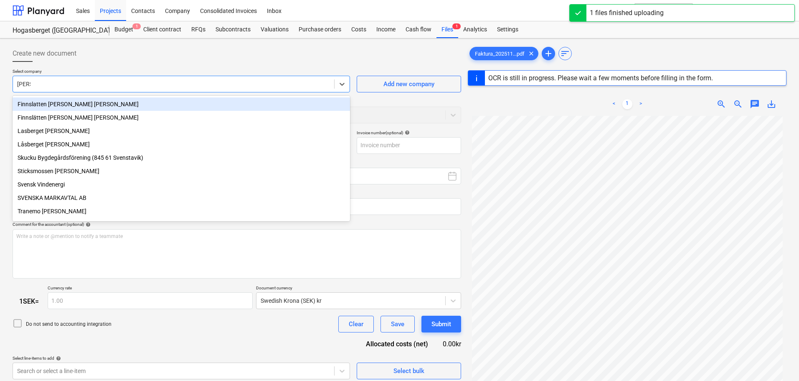
type input "svens"
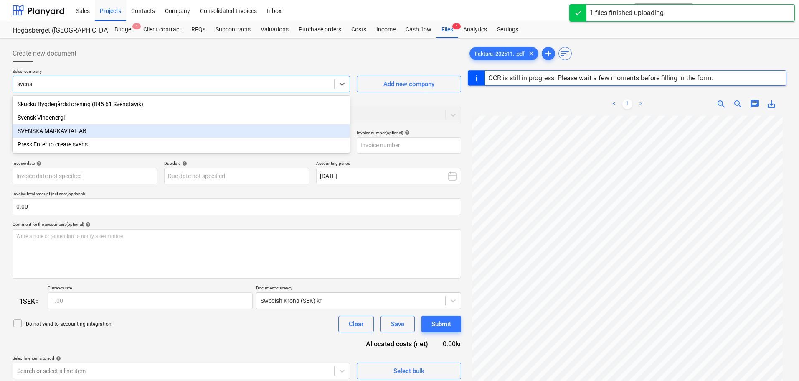
click at [58, 127] on div "SVENSKA MARKAVTAL AB" at bounding box center [182, 130] width 338 height 13
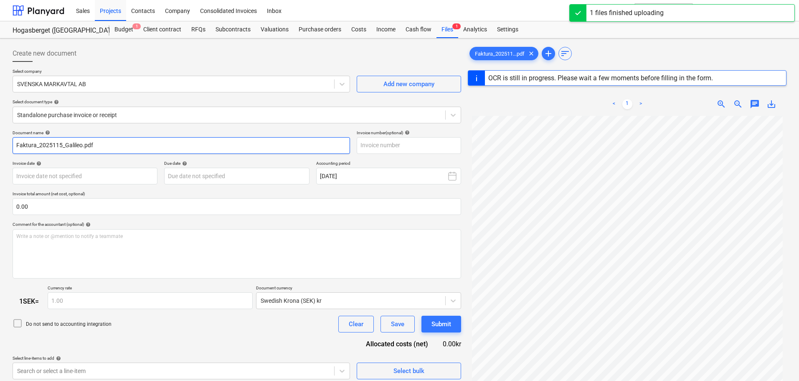
type input "30"
type input "[DATE]"
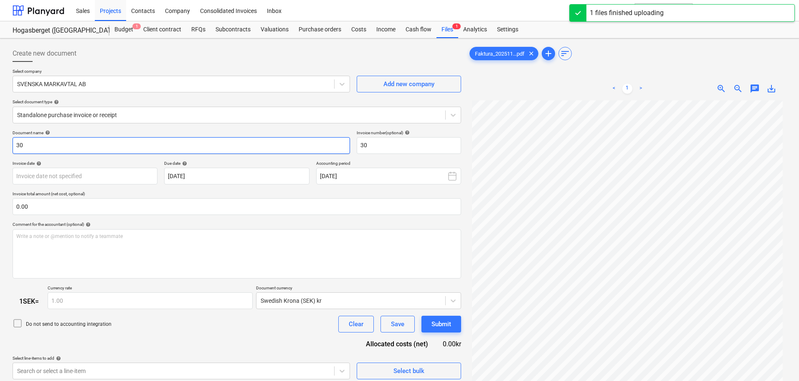
drag, startPoint x: 106, startPoint y: 145, endPoint x: -42, endPoint y: 153, distance: 147.7
click at [0, 153] on html "Sales Projects Contacts Company Consolidated Invoices Inbox format_size keyboar…" at bounding box center [399, 190] width 799 height 381
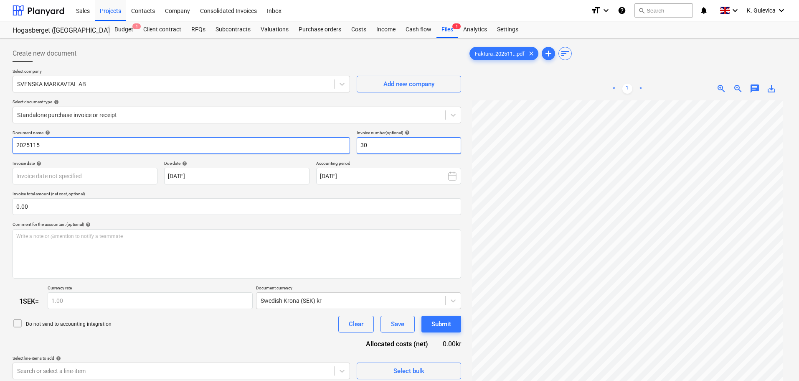
type input "2025115"
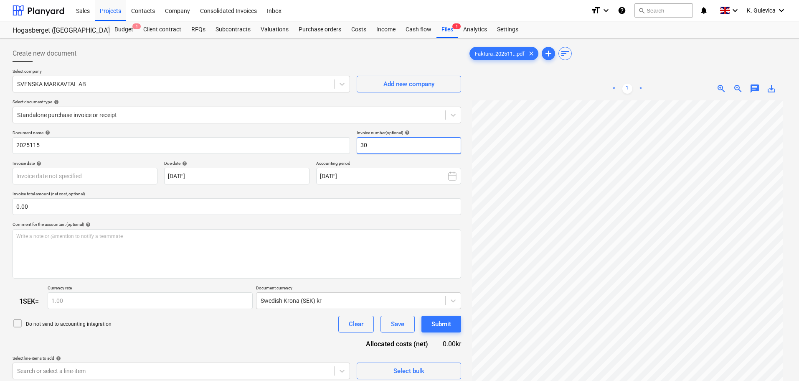
click at [407, 142] on input "30" at bounding box center [409, 145] width 104 height 17
click at [343, 144] on div "Document name help 2025115 Invoice number (optional) help 30" at bounding box center [237, 142] width 449 height 24
paste input "2025115"
type input "2025115"
click at [139, 173] on body "Sales Projects Contacts Company Consolidated Invoices Inbox format_size keyboar…" at bounding box center [399, 190] width 799 height 381
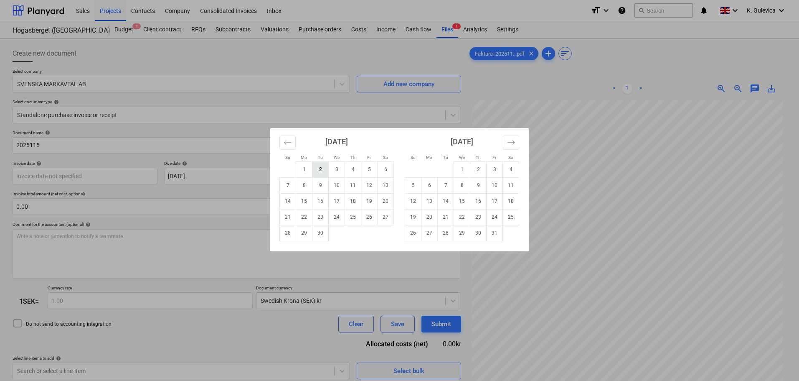
click at [317, 168] on td "2" at bounding box center [321, 169] width 16 height 16
type input "[DATE]"
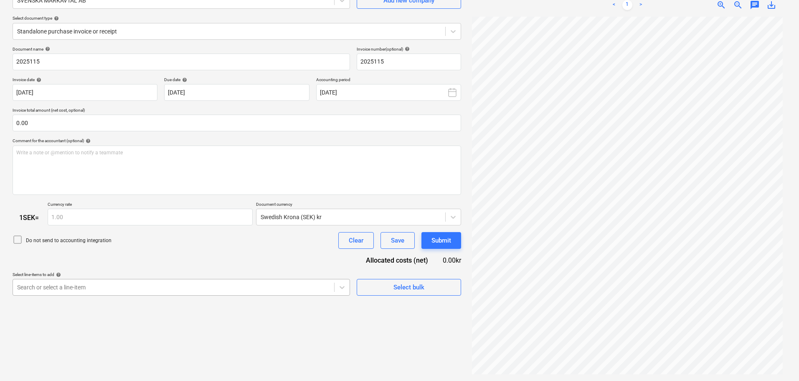
scroll to position [129, 0]
click at [161, 287] on body "Sales Projects Contacts Company Consolidated Invoices Inbox format_size keyboar…" at bounding box center [399, 106] width 799 height 381
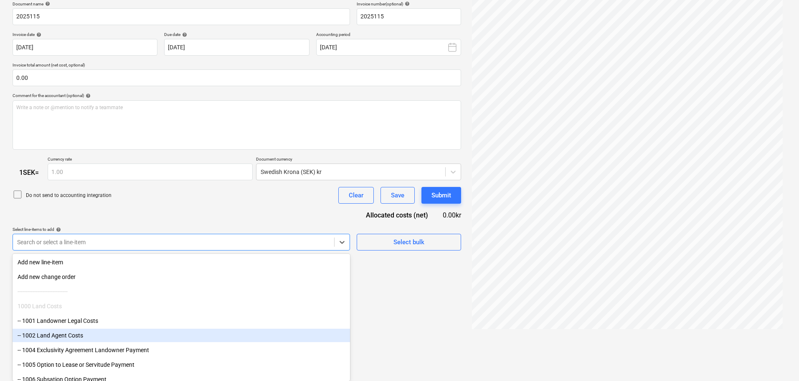
click at [69, 332] on div "-- 1002 Land Agent Costs" at bounding box center [182, 334] width 338 height 13
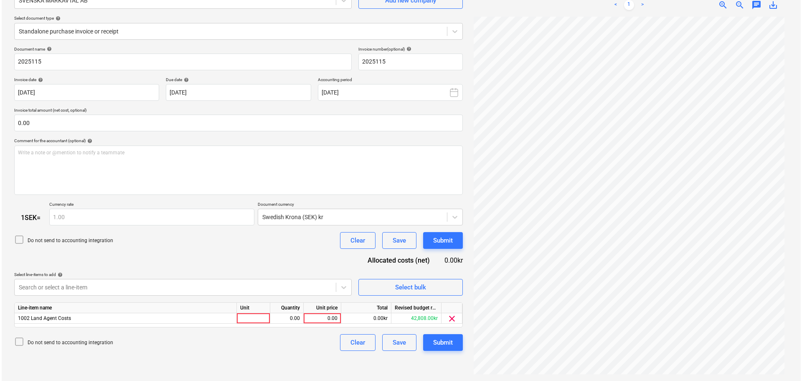
scroll to position [84, 0]
click at [143, 203] on div "Document name help 2025115 Invoice number (optional) help 2025115 Invoice date …" at bounding box center [237, 198] width 449 height 305
click at [325, 313] on div "0.00" at bounding box center [320, 318] width 31 height 10
type input "29250"
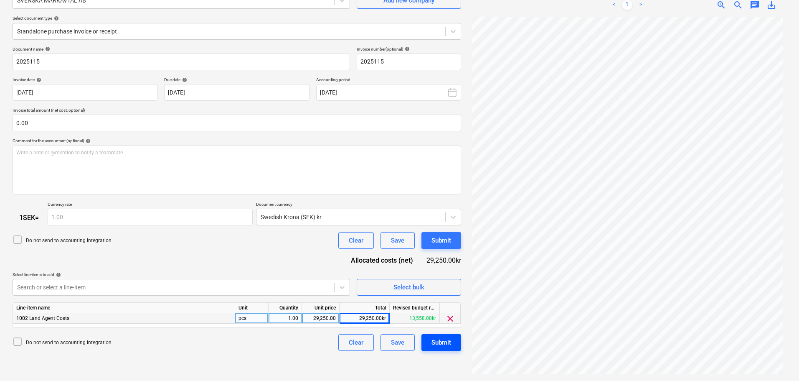
click at [437, 345] on div "Submit" at bounding box center [442, 342] width 20 height 11
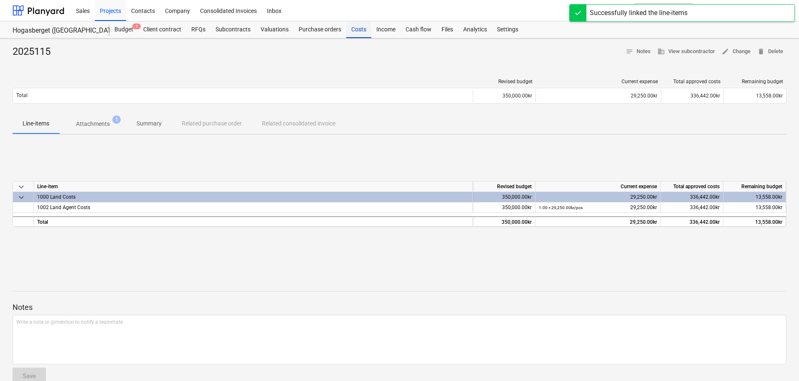
click at [359, 26] on div "Costs" at bounding box center [358, 29] width 25 height 17
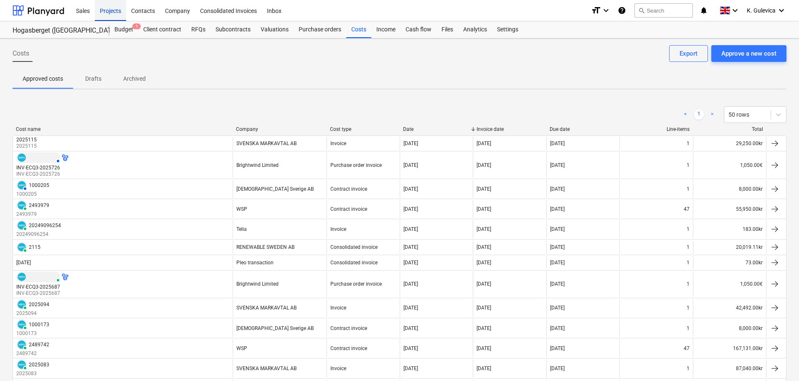
click at [107, 10] on div "Projects" at bounding box center [110, 10] width 31 height 21
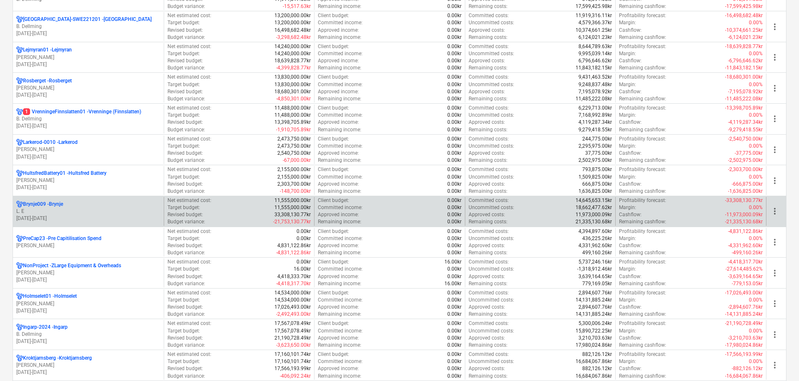
scroll to position [292, 0]
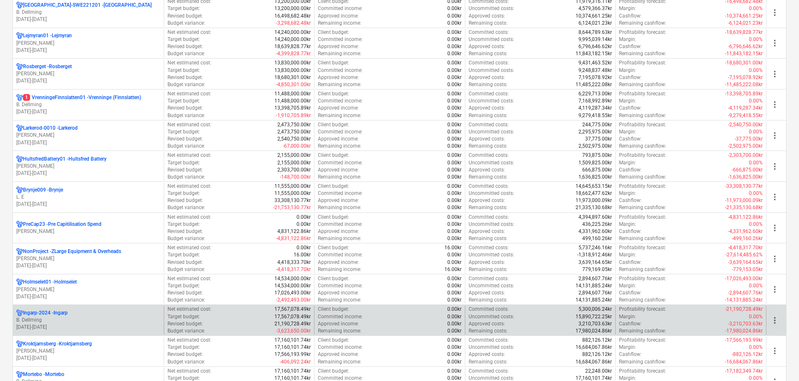
click at [60, 313] on p "Ingarp-2024 - [GEOGRAPHIC_DATA]" at bounding box center [45, 312] width 45 height 7
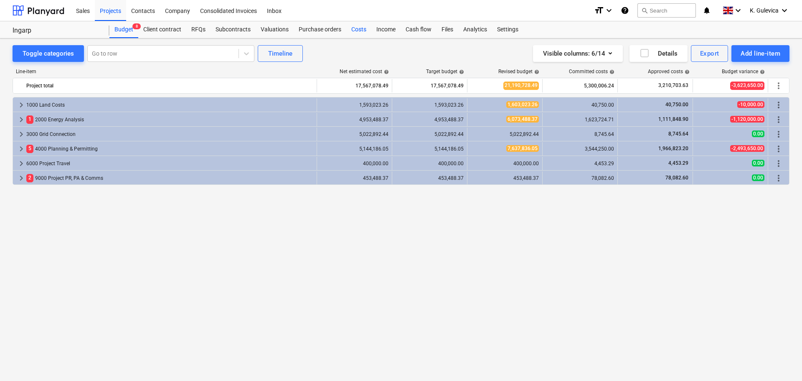
click at [357, 30] on div "Costs" at bounding box center [358, 29] width 25 height 17
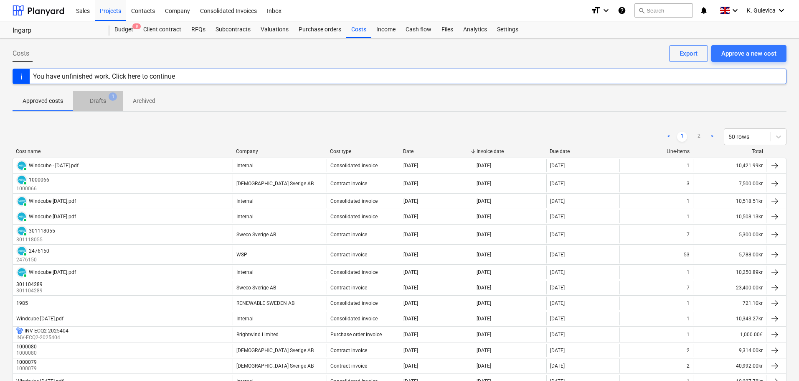
click at [101, 101] on p "Drafts" at bounding box center [98, 101] width 16 height 9
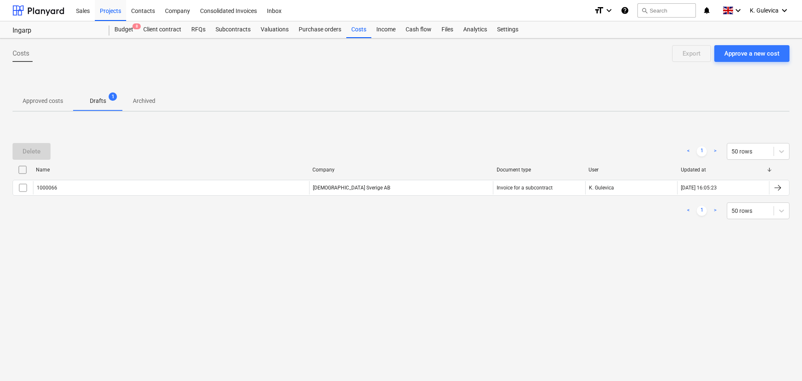
click at [43, 101] on p "Approved costs" at bounding box center [43, 101] width 41 height 9
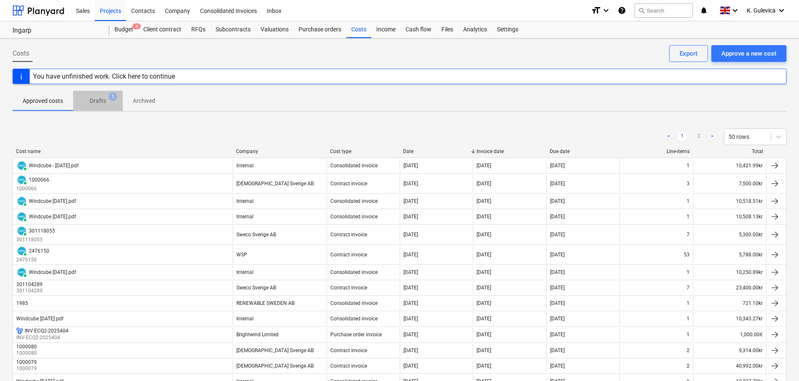
click at [100, 104] on p "Drafts" at bounding box center [98, 101] width 16 height 9
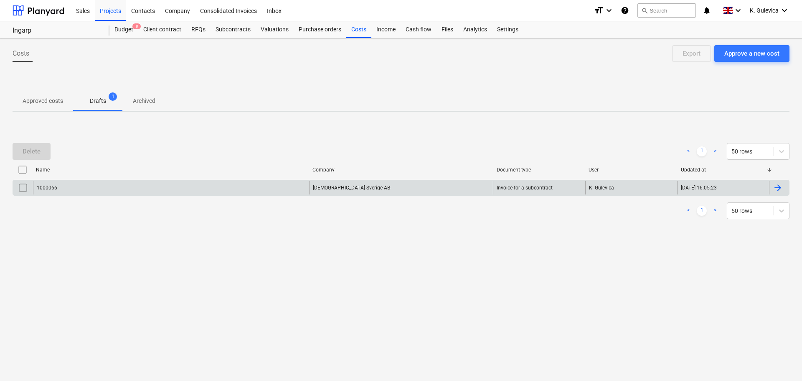
click at [21, 187] on input "checkbox" at bounding box center [22, 187] width 13 height 13
click at [37, 137] on div "Delete < 1 > 50 rows Name Company Document type User Updated at 1000066 Scanmat…" at bounding box center [401, 181] width 777 height 96
click at [34, 148] on div "Delete" at bounding box center [32, 151] width 18 height 11
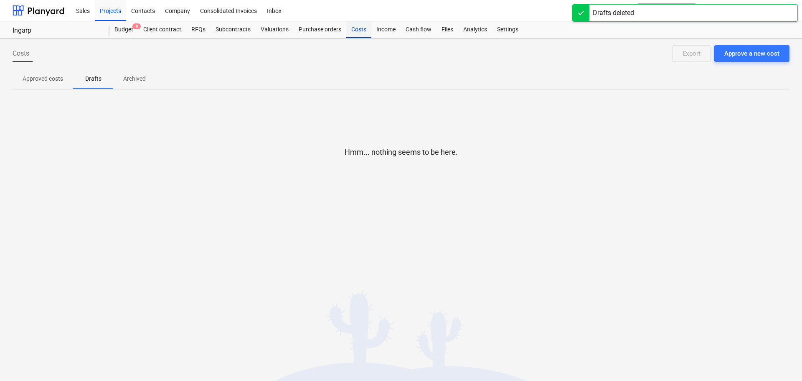
drag, startPoint x: 350, startPoint y: 27, endPoint x: 352, endPoint y: 32, distance: 5.2
click at [350, 27] on div "Costs" at bounding box center [358, 29] width 25 height 17
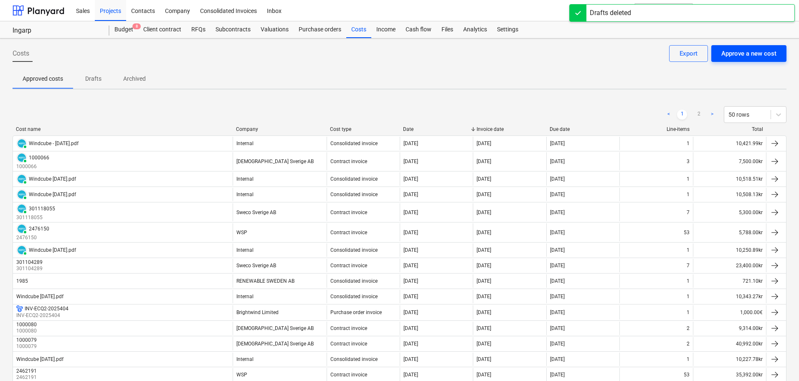
click at [740, 56] on div "Approve a new cost" at bounding box center [749, 53] width 55 height 11
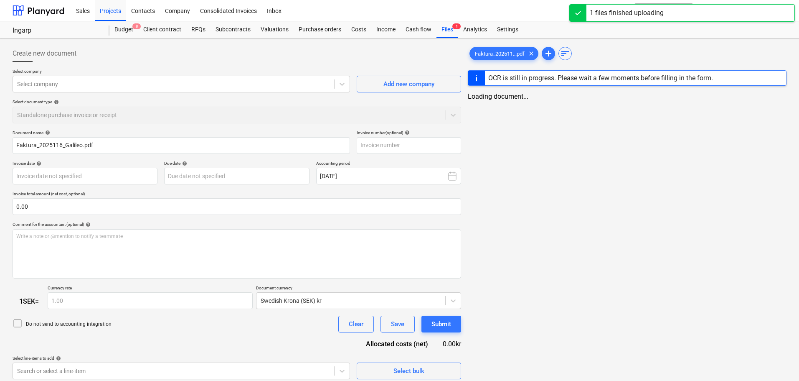
type input "Faktura_2025116_Galileo.pdf"
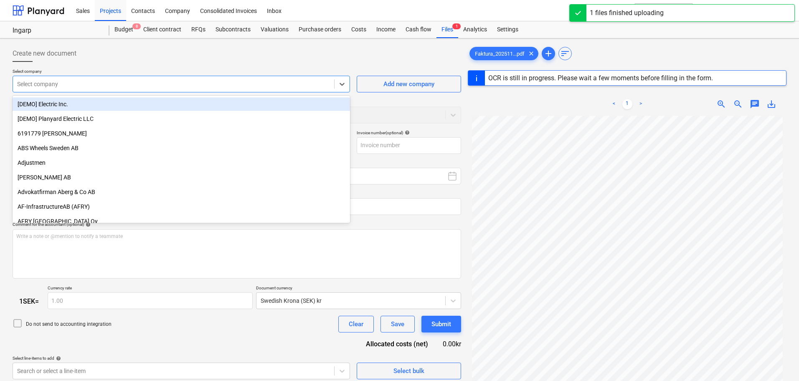
click at [85, 77] on div "Select company" at bounding box center [182, 84] width 338 height 17
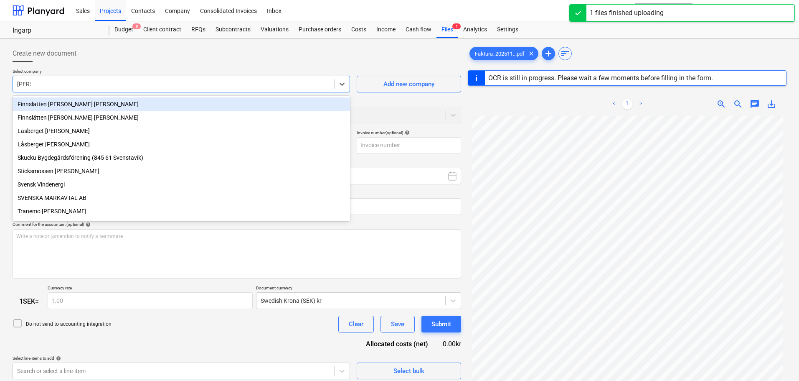
type input "svens"
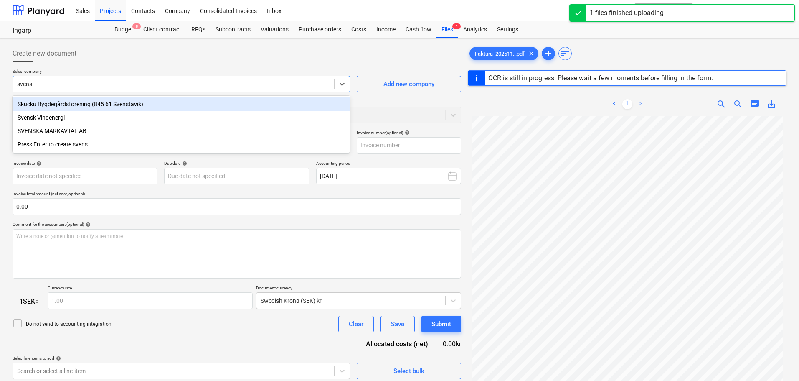
type input "2025"
type input "[DATE]"
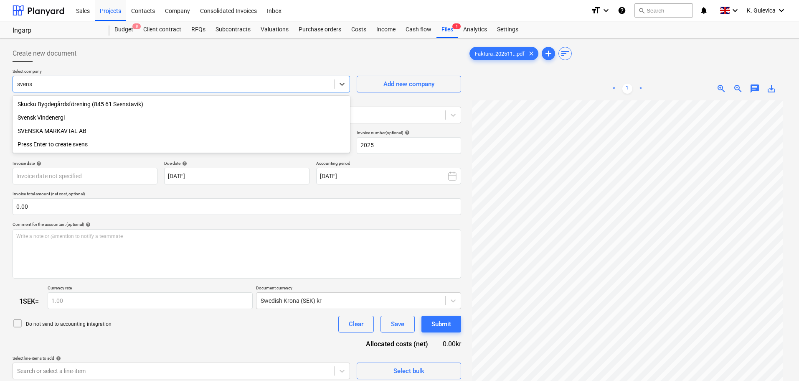
click at [48, 128] on div "SVENSKA MARKAVTAL AB" at bounding box center [182, 130] width 338 height 13
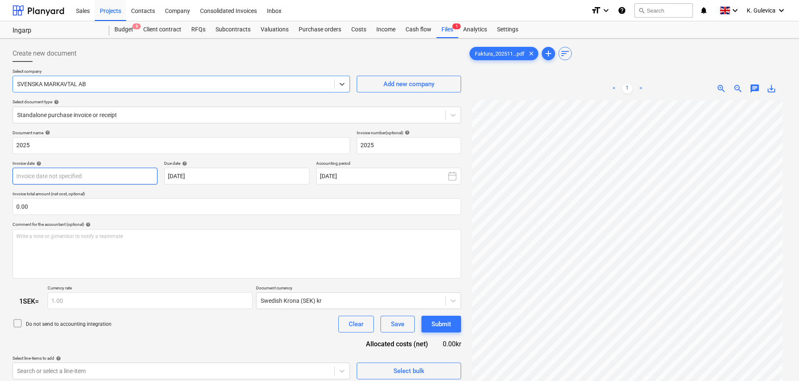
click at [59, 172] on body "Sales Projects Contacts Company Consolidated Invoices Inbox format_size keyboar…" at bounding box center [399, 190] width 799 height 381
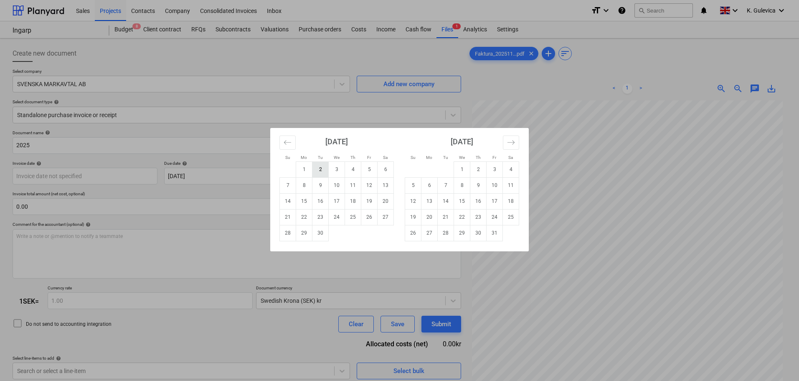
click at [320, 170] on td "2" at bounding box center [321, 169] width 16 height 16
type input "[DATE]"
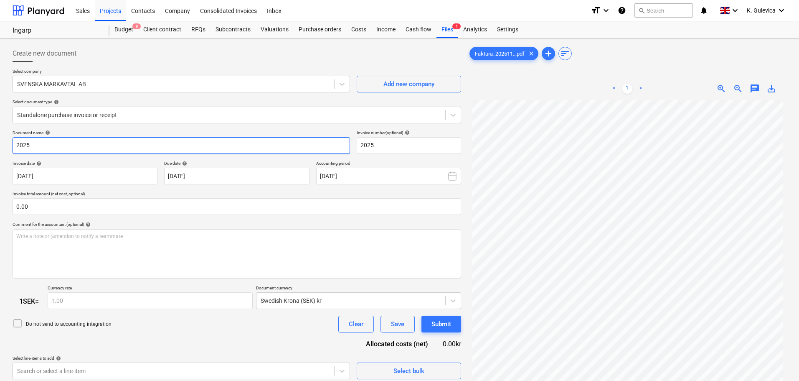
drag, startPoint x: 35, startPoint y: 149, endPoint x: -13, endPoint y: 147, distance: 47.7
click at [0, 147] on html "Sales Projects Contacts Company Consolidated Invoices Inbox format_size keyboar…" at bounding box center [399, 190] width 799 height 381
paste input "115"
type input "2025116"
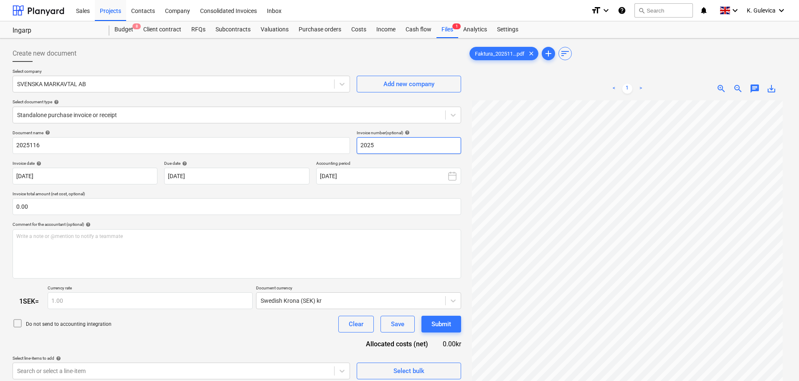
drag, startPoint x: 376, startPoint y: 145, endPoint x: 355, endPoint y: 144, distance: 21.0
click at [355, 144] on div "Document name help 2025116 Invoice number (optional) help 2025" at bounding box center [237, 142] width 449 height 24
paste input "115"
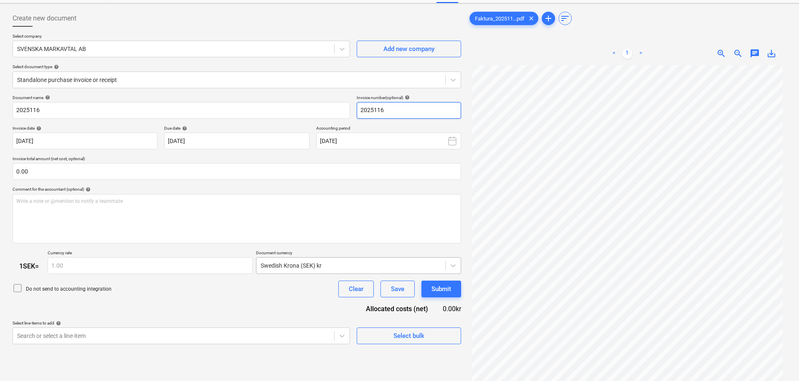
scroll to position [84, 0]
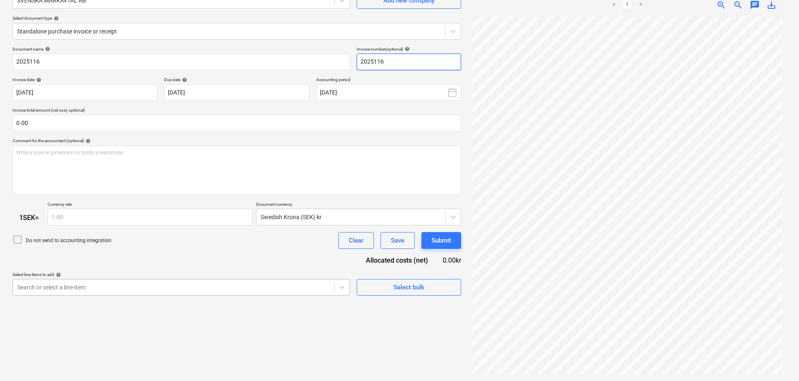
type input "2025116"
click at [118, 288] on body "Sales Projects Contacts Company Consolidated Invoices Inbox format_size keyboar…" at bounding box center [399, 106] width 799 height 381
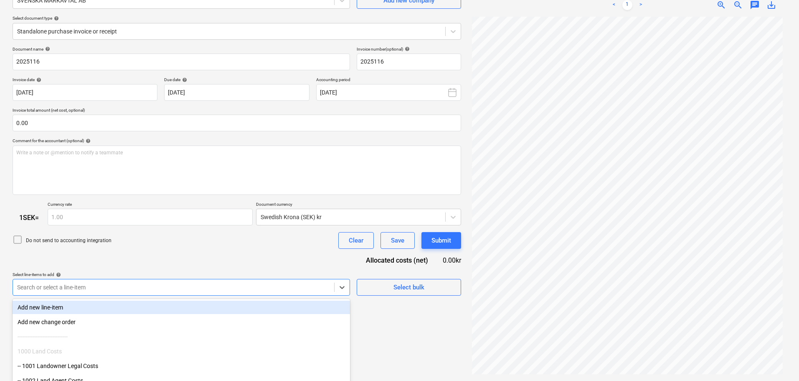
scroll to position [129, 0]
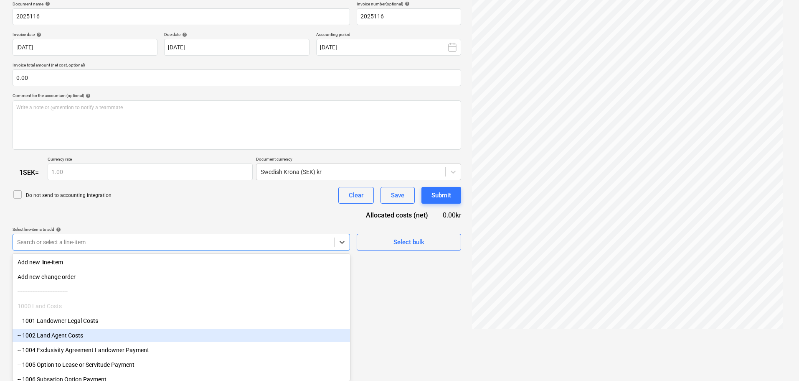
click at [60, 335] on div "-- 1002 Land Agent Costs" at bounding box center [182, 334] width 338 height 13
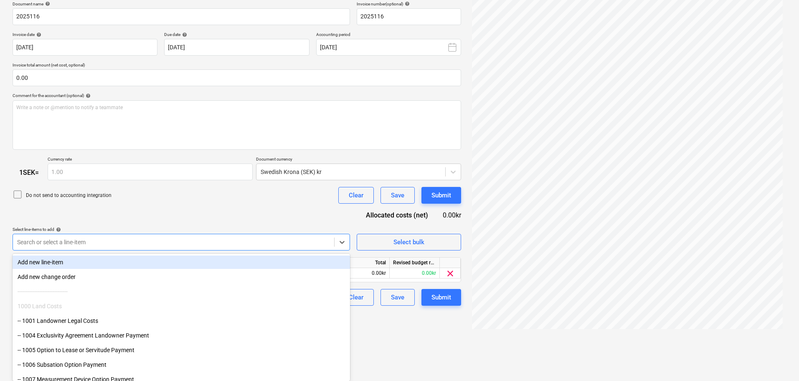
click at [150, 202] on div "Document name help 2025116 Invoice number (optional) help 2025116 Invoice date …" at bounding box center [237, 153] width 449 height 305
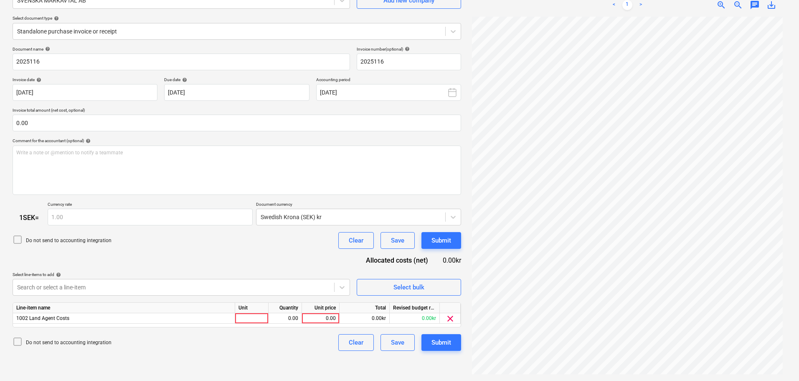
scroll to position [84, 0]
click at [322, 318] on div "0.00" at bounding box center [320, 318] width 31 height 10
type input "1500"
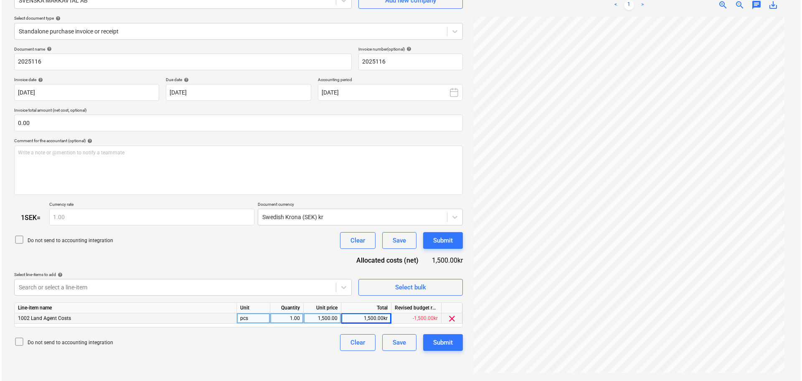
scroll to position [84, 0]
click at [447, 339] on div "Submit" at bounding box center [442, 342] width 20 height 11
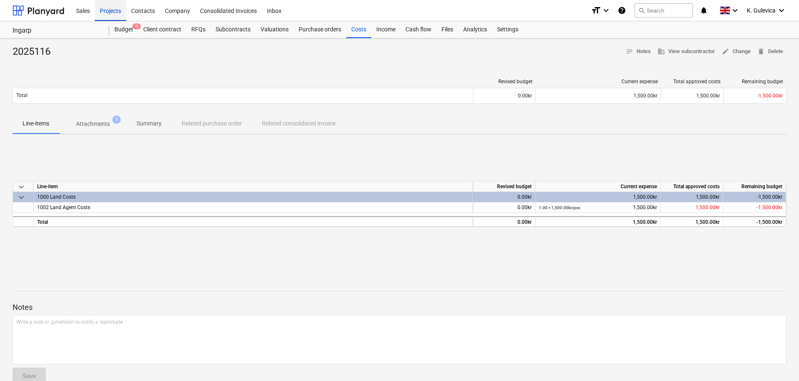
drag, startPoint x: 109, startPoint y: 13, endPoint x: 113, endPoint y: 18, distance: 6.7
click at [109, 13] on div "Projects" at bounding box center [110, 10] width 31 height 21
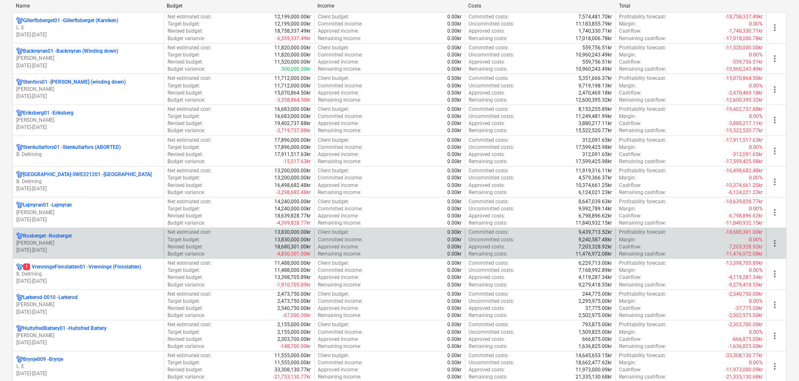
scroll to position [209, 0]
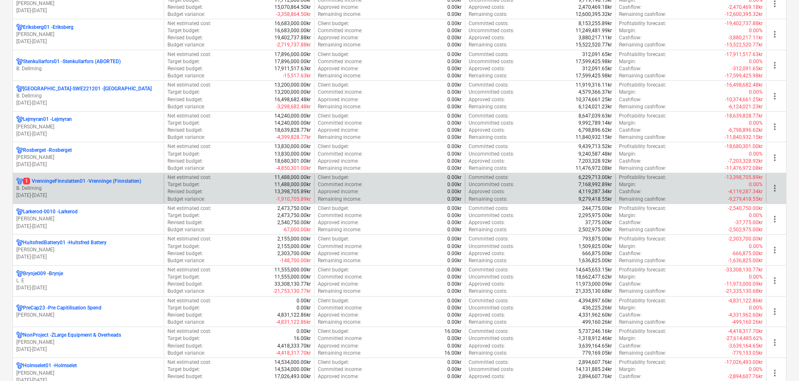
click at [75, 195] on p "[DATE] - [DATE]" at bounding box center [88, 195] width 144 height 7
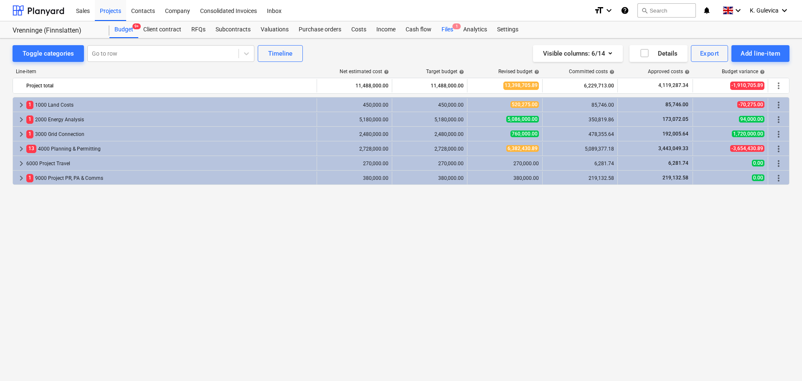
click at [445, 30] on div "Files 1" at bounding box center [448, 29] width 22 height 17
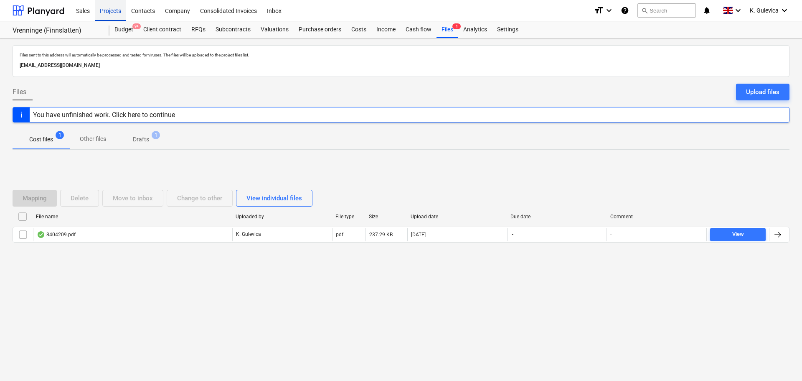
click at [101, 10] on div "Projects" at bounding box center [110, 10] width 31 height 21
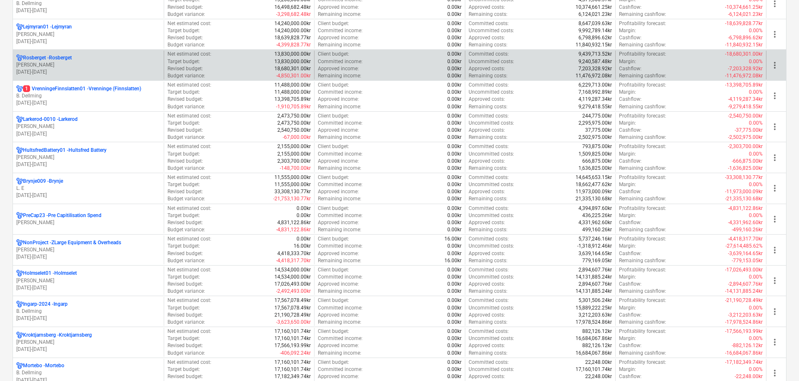
scroll to position [418, 0]
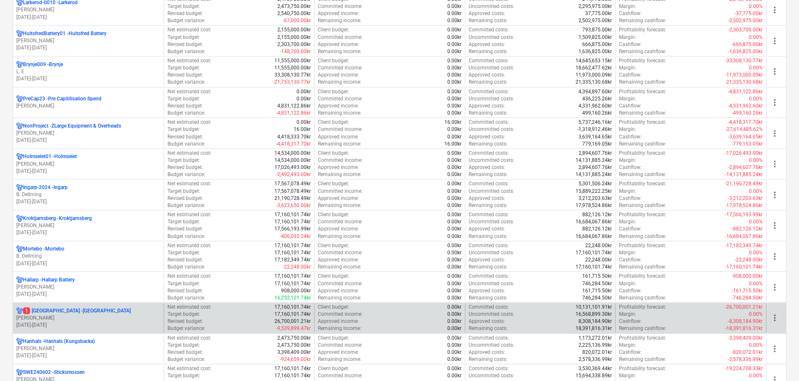
click at [120, 317] on p "[PERSON_NAME]" at bounding box center [88, 317] width 144 height 7
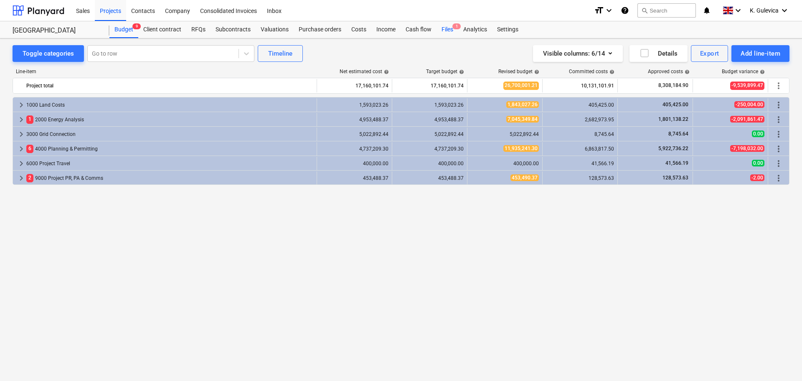
click at [448, 28] on div "Files 1" at bounding box center [448, 29] width 22 height 17
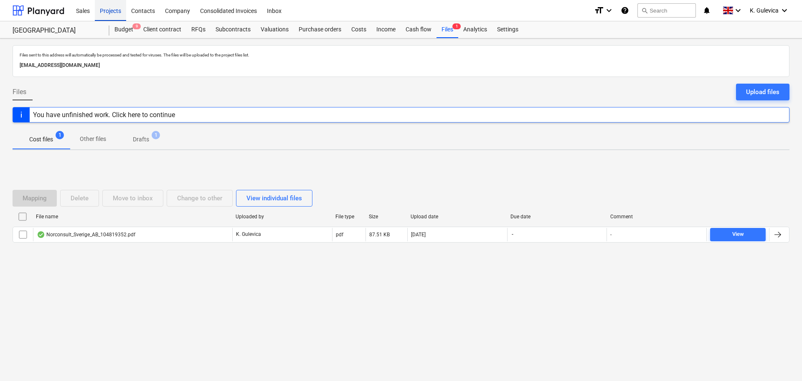
click at [107, 10] on div "Projects" at bounding box center [110, 10] width 31 height 21
